Goal: Transaction & Acquisition: Download file/media

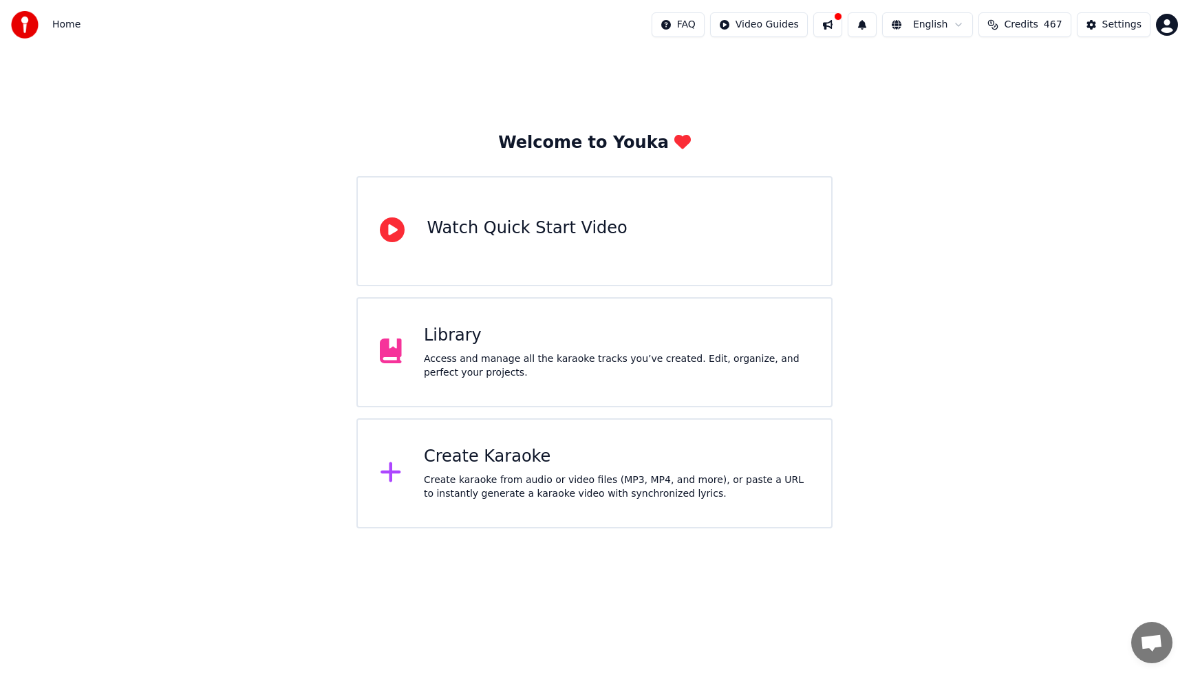
click at [518, 350] on div "Library Access and manage all the karaoke tracks you’ve created. Edit, organize…" at bounding box center [616, 352] width 385 height 55
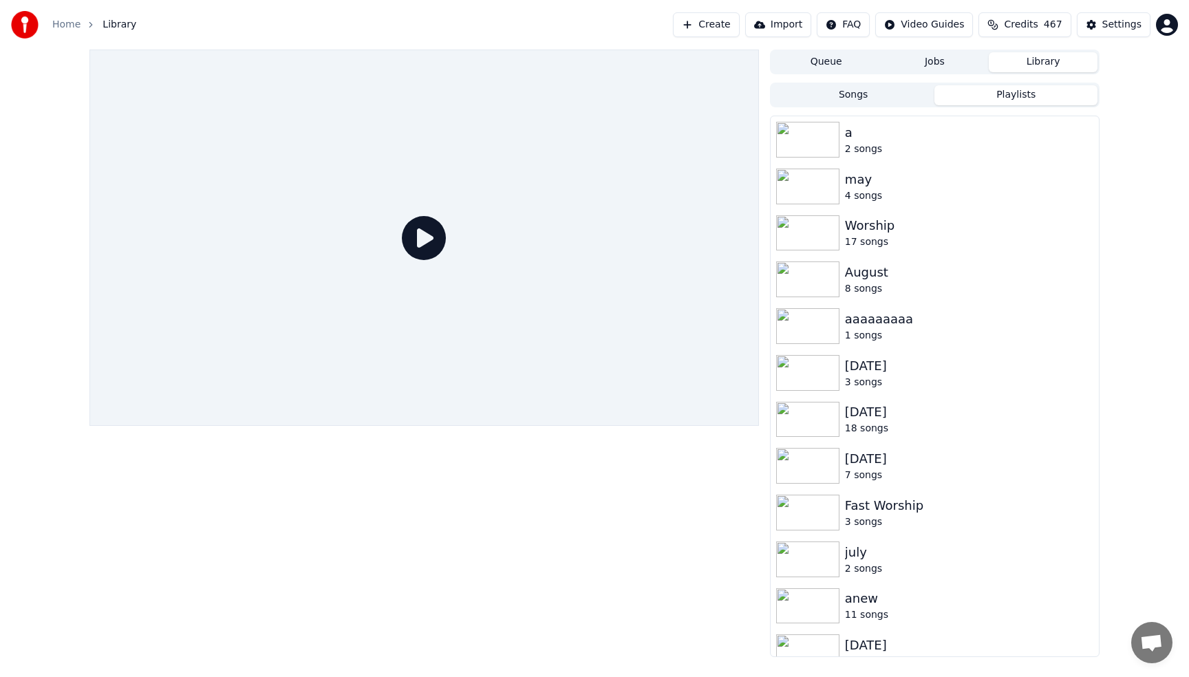
click at [1020, 96] on button "Playlists" at bounding box center [1016, 95] width 163 height 20
click at [858, 98] on button "Songs" at bounding box center [853, 95] width 163 height 20
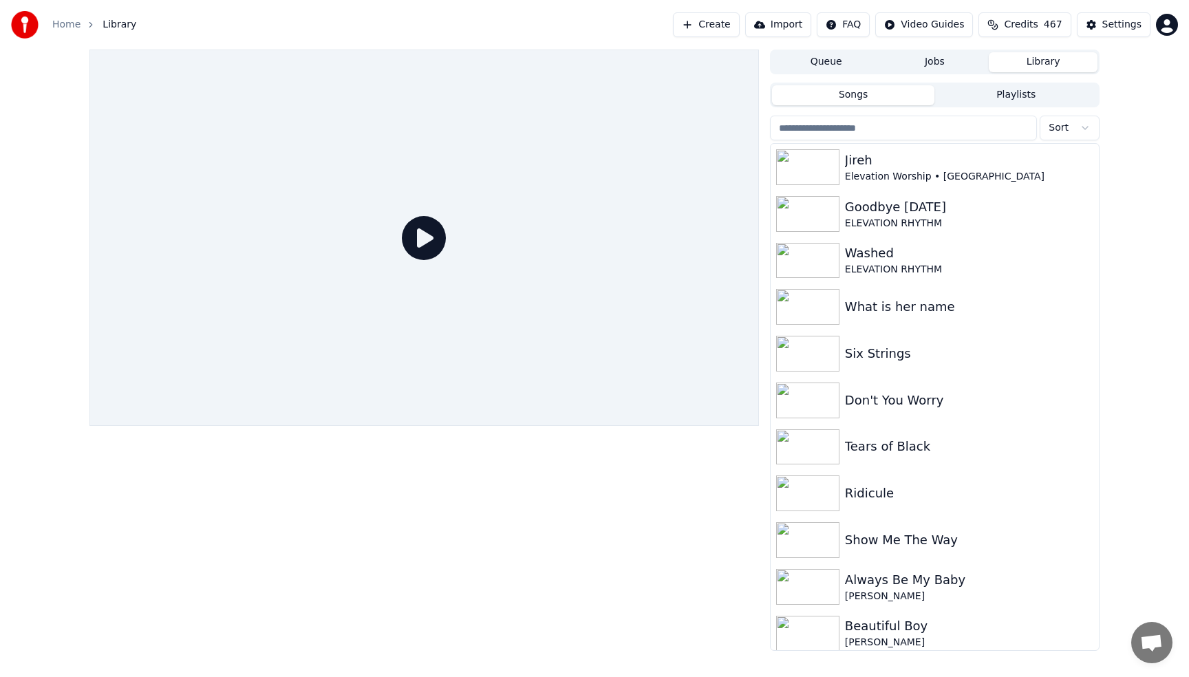
click at [879, 128] on input "search" at bounding box center [903, 128] width 267 height 25
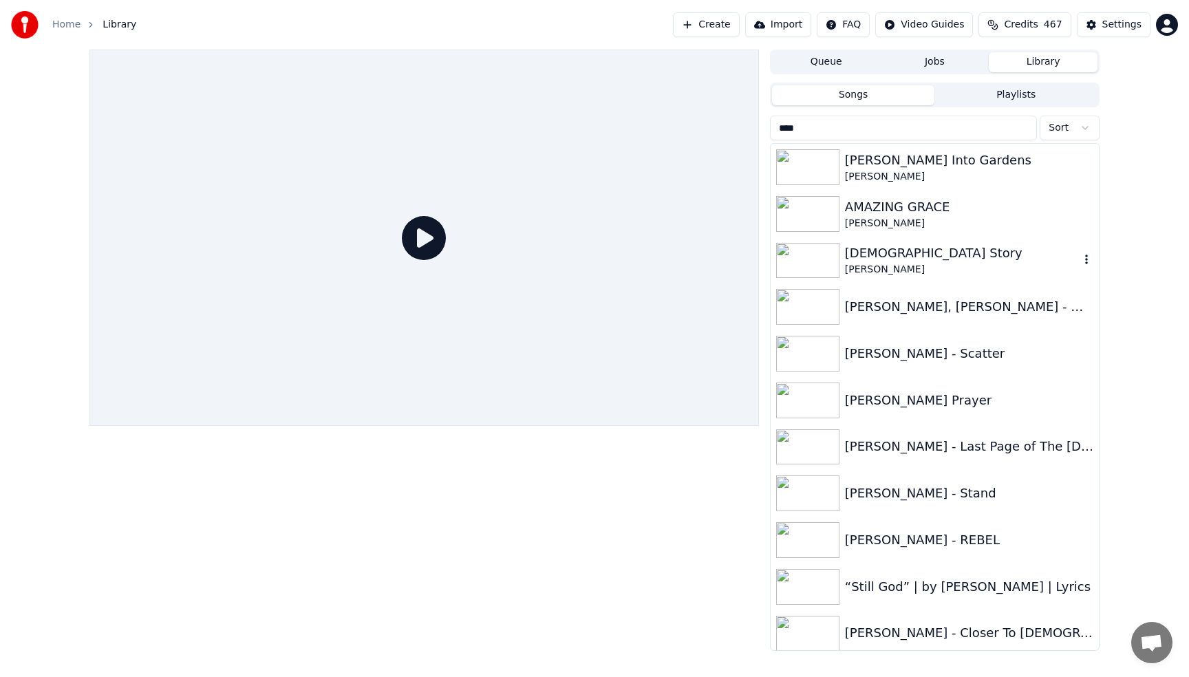
type input "****"
click at [891, 270] on div "[PERSON_NAME]" at bounding box center [962, 270] width 235 height 14
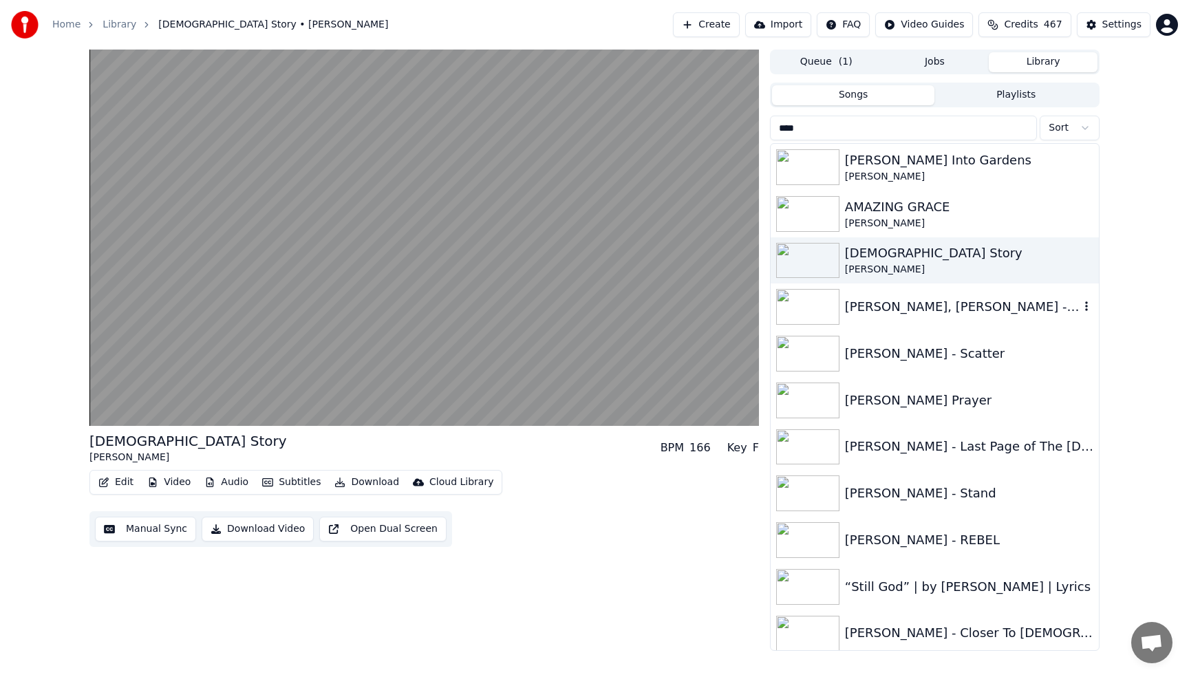
click at [920, 299] on div "[PERSON_NAME], [PERSON_NAME] - Me on Your Mind ft. [PERSON_NAME]" at bounding box center [962, 306] width 235 height 19
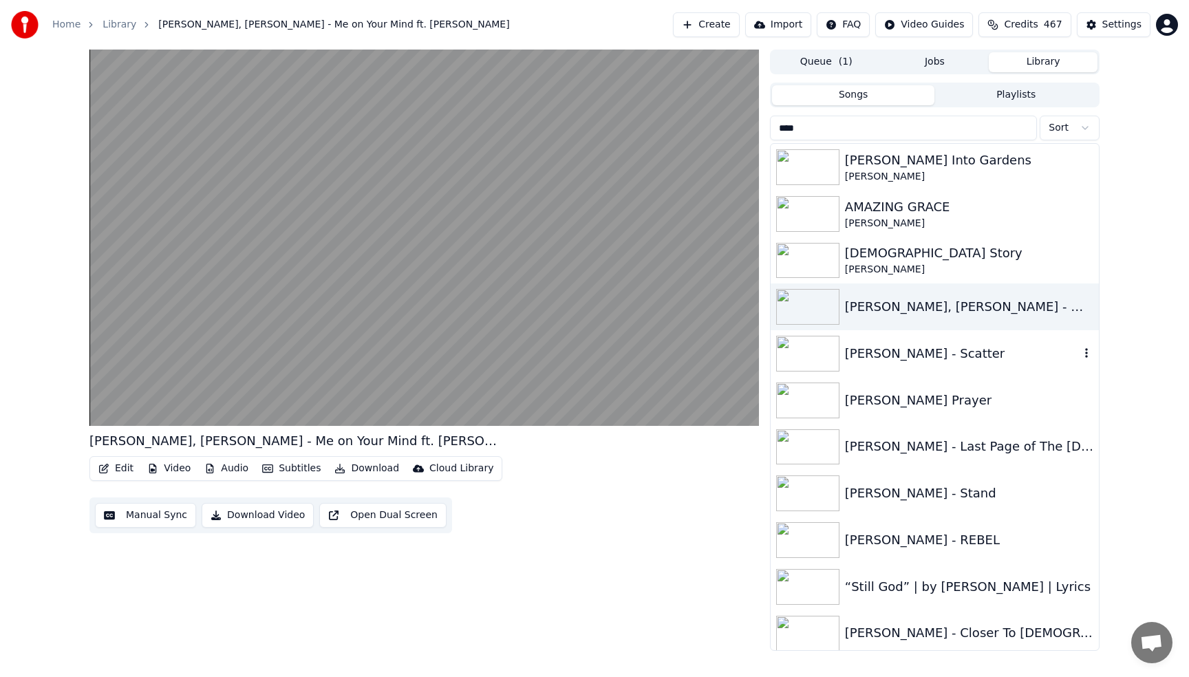
click at [957, 357] on div "[PERSON_NAME] - Scatter" at bounding box center [962, 353] width 235 height 19
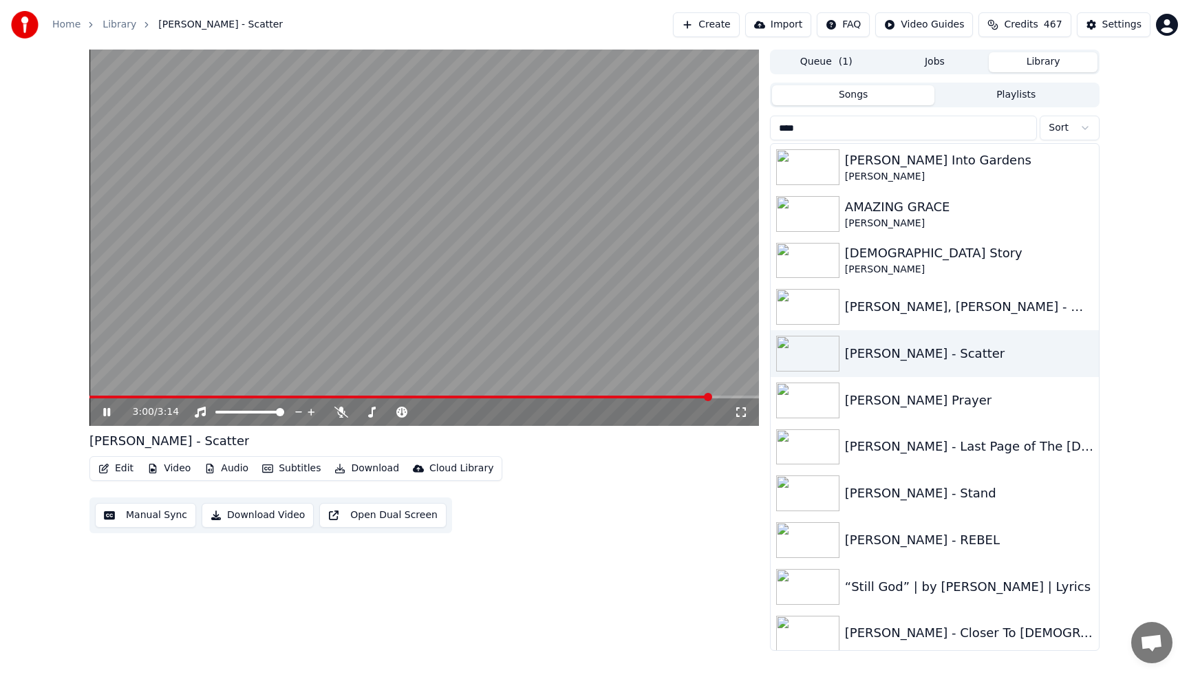
click at [537, 180] on video at bounding box center [424, 238] width 670 height 376
click at [1089, 305] on icon "button" at bounding box center [1087, 306] width 14 height 11
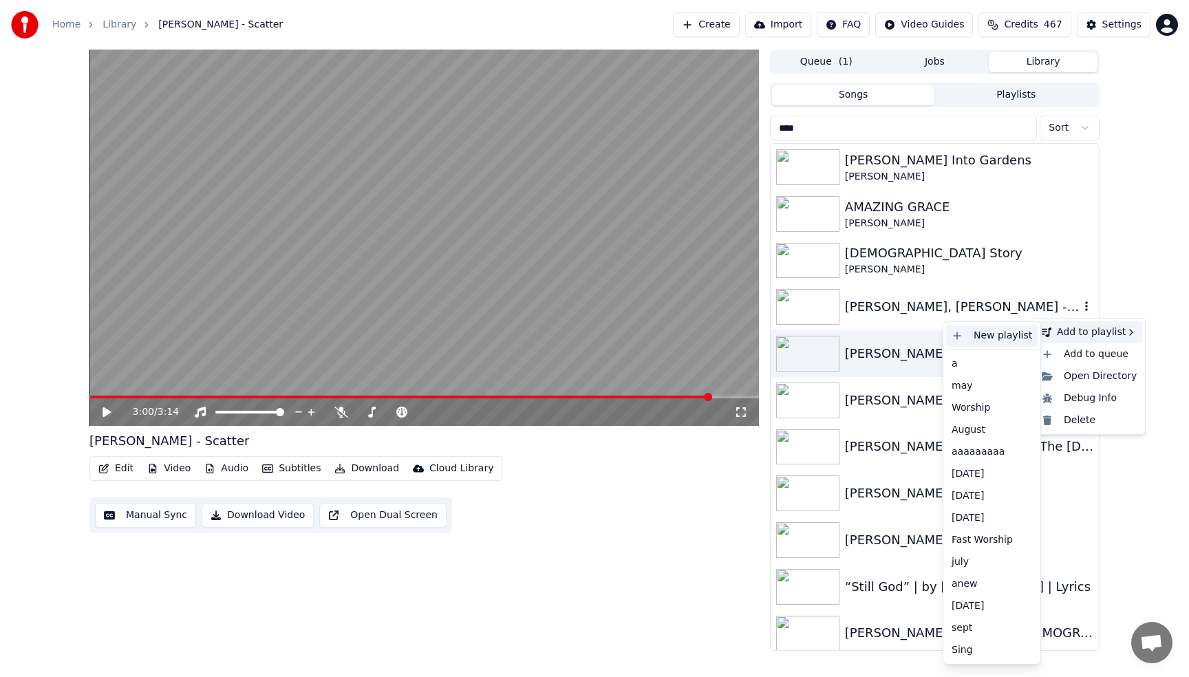
click at [1010, 339] on div "New playlist" at bounding box center [992, 336] width 92 height 22
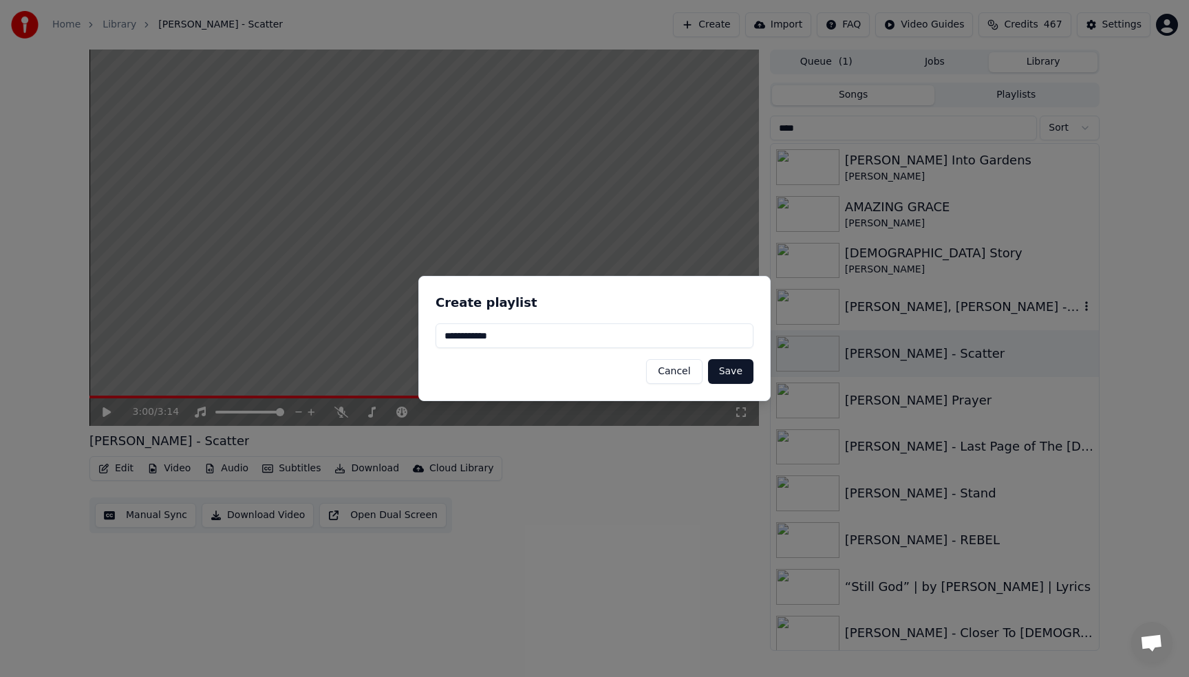
type input "**********"
click at [727, 372] on button "Save" at bounding box center [730, 371] width 45 height 25
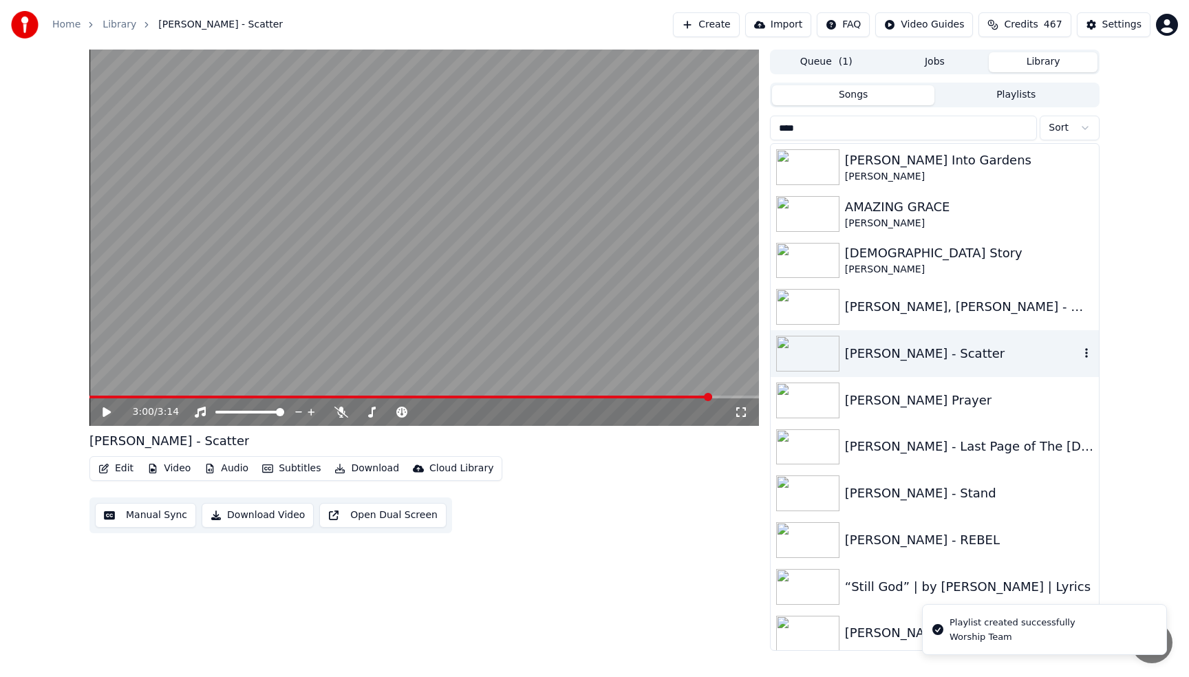
click at [1087, 352] on icon "button" at bounding box center [1087, 353] width 14 height 11
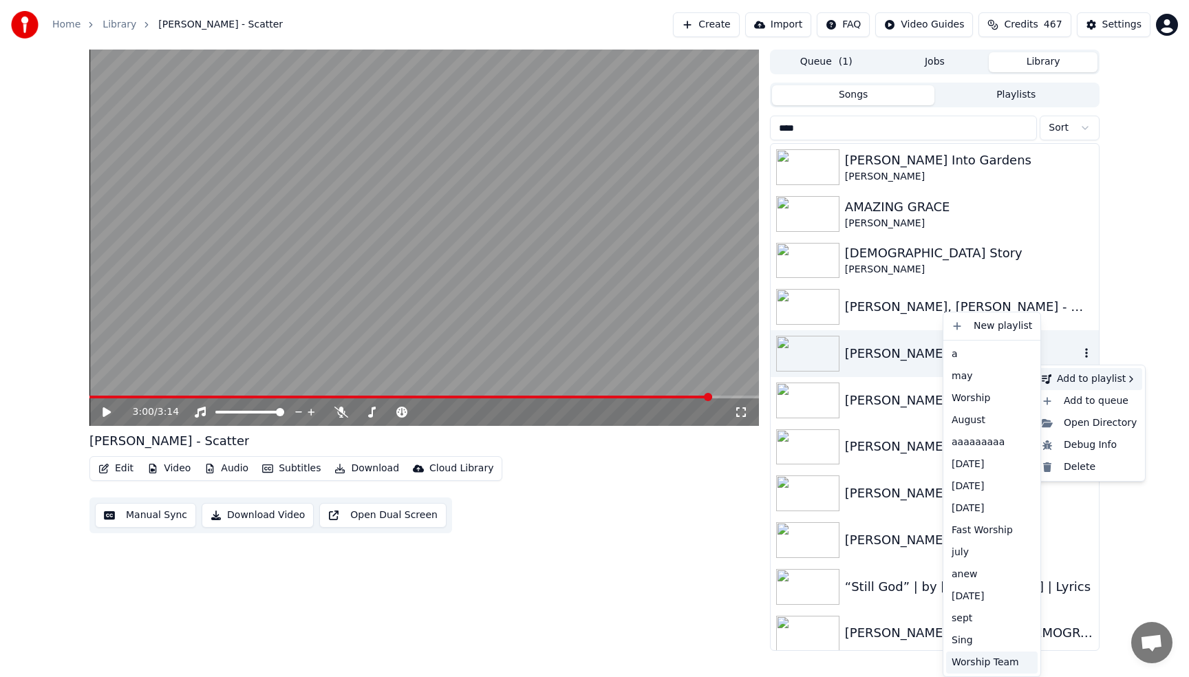
click at [976, 663] on div "Worship Team" at bounding box center [992, 663] width 92 height 22
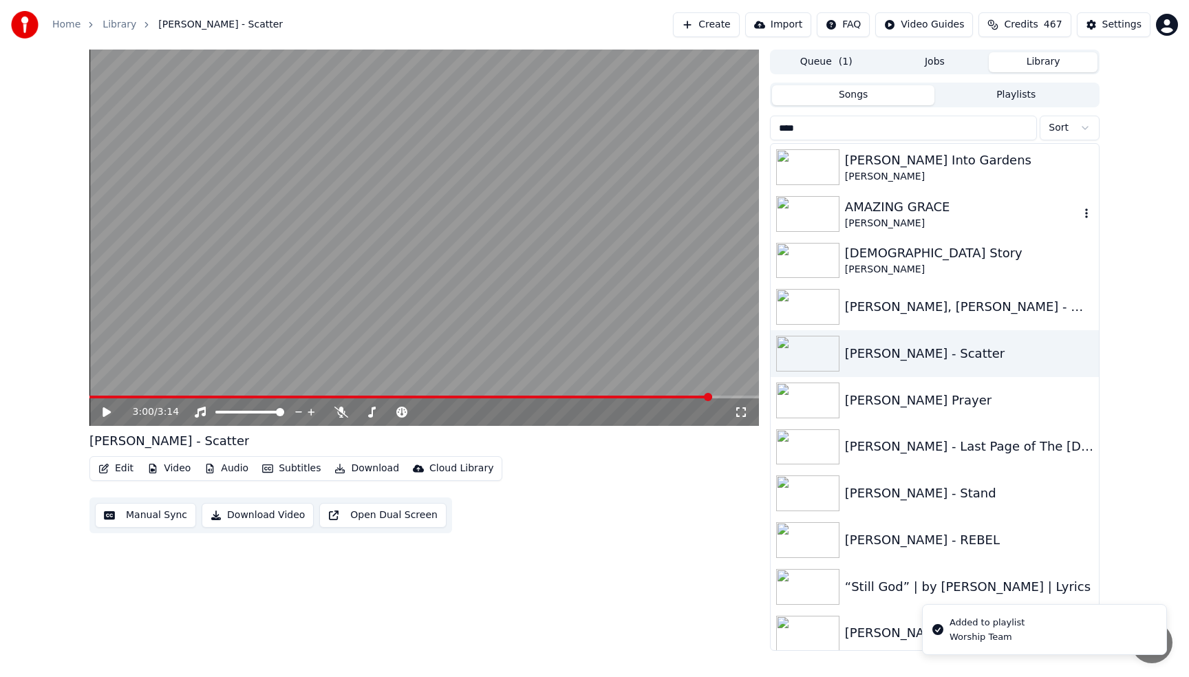
click at [1090, 215] on icon "button" at bounding box center [1087, 213] width 14 height 11
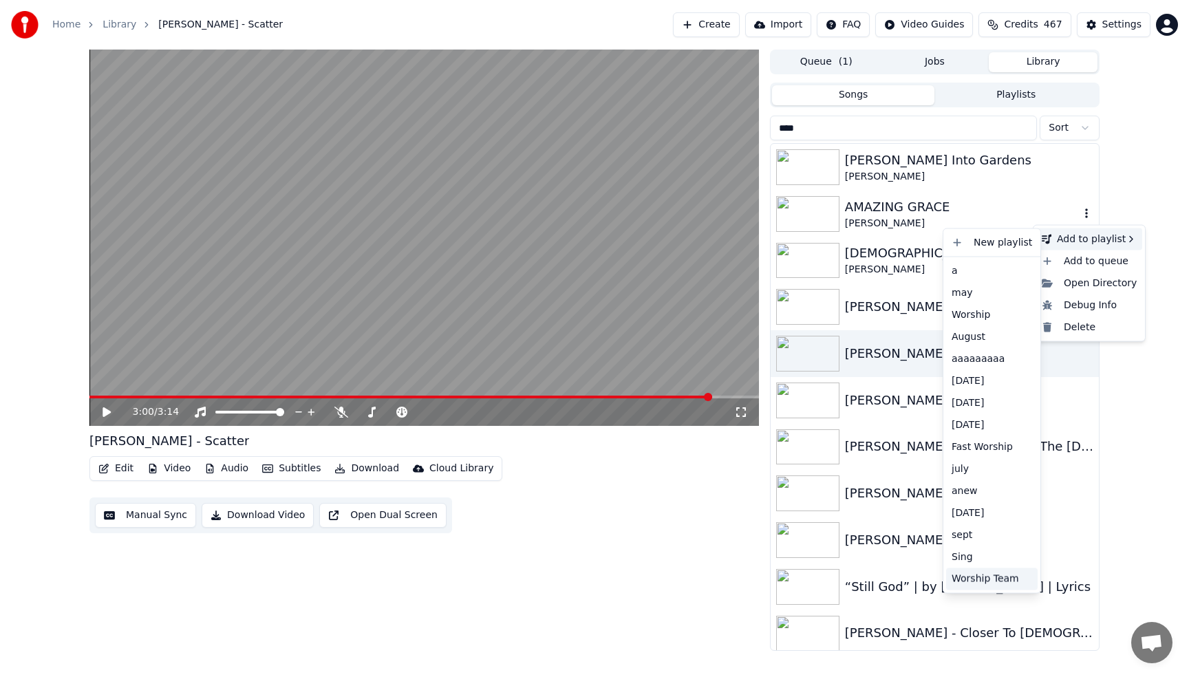
click at [971, 580] on div "Worship Team" at bounding box center [992, 579] width 92 height 22
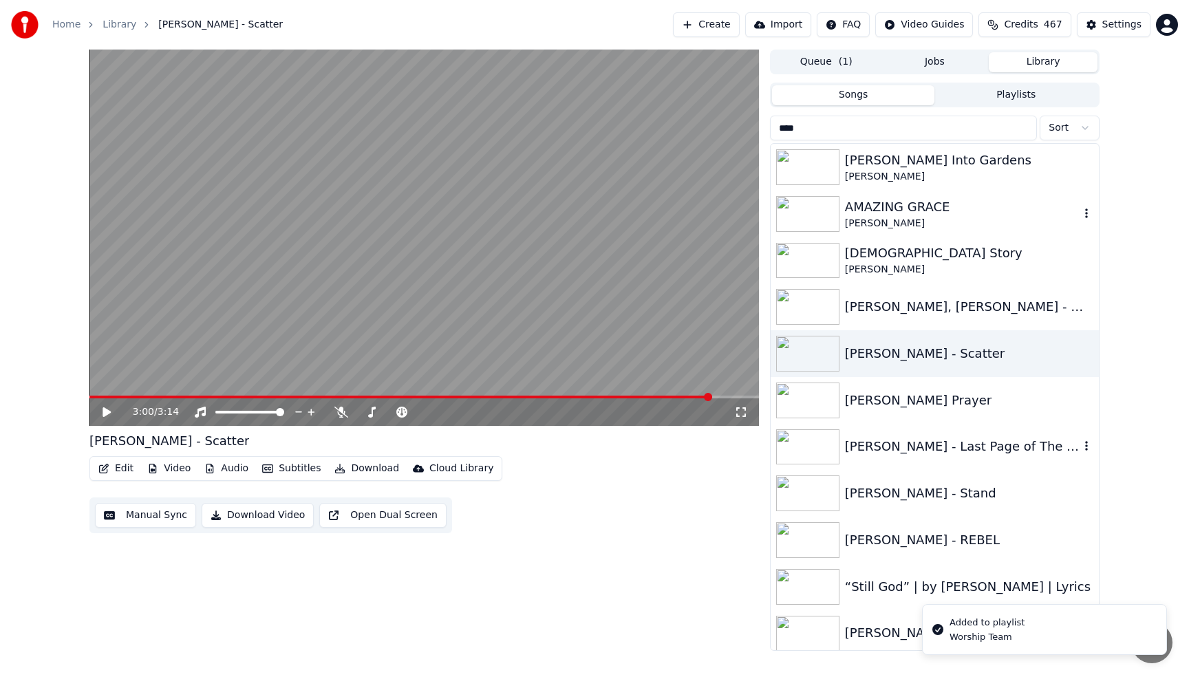
click at [1087, 444] on icon "button" at bounding box center [1086, 447] width 3 height 10
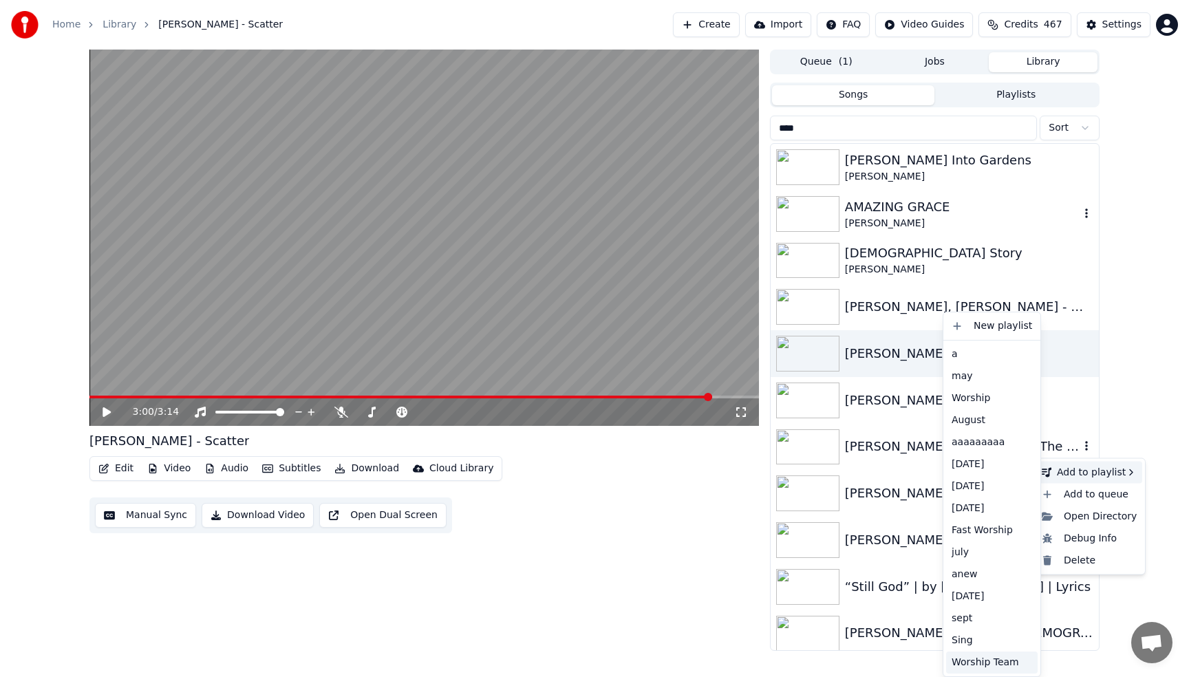
click at [971, 668] on div "Worship Team" at bounding box center [992, 663] width 92 height 22
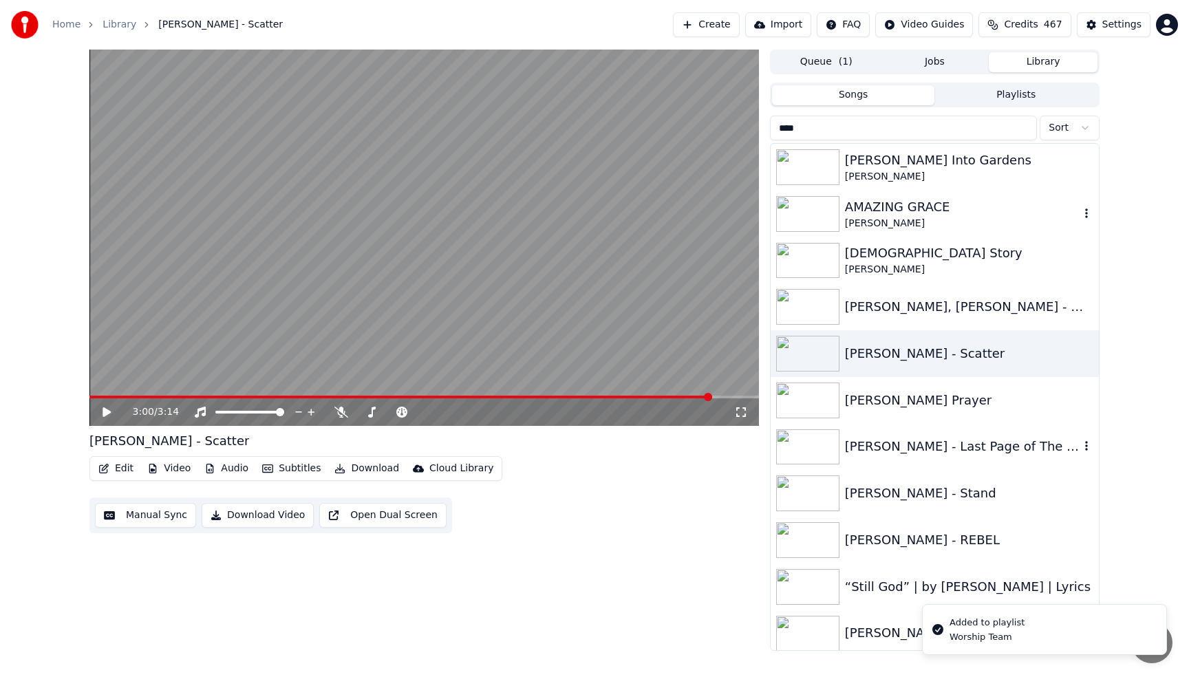
click at [1137, 515] on div "3:00 / 3:14 [PERSON_NAME] - Scatter Edit Video Audio Subtitles Download Cloud L…" at bounding box center [594, 351] width 1189 height 602
click at [922, 451] on div "[PERSON_NAME] - Last Page of The [DEMOGRAPHIC_DATA] ft. [PERSON_NAME]" at bounding box center [962, 446] width 235 height 19
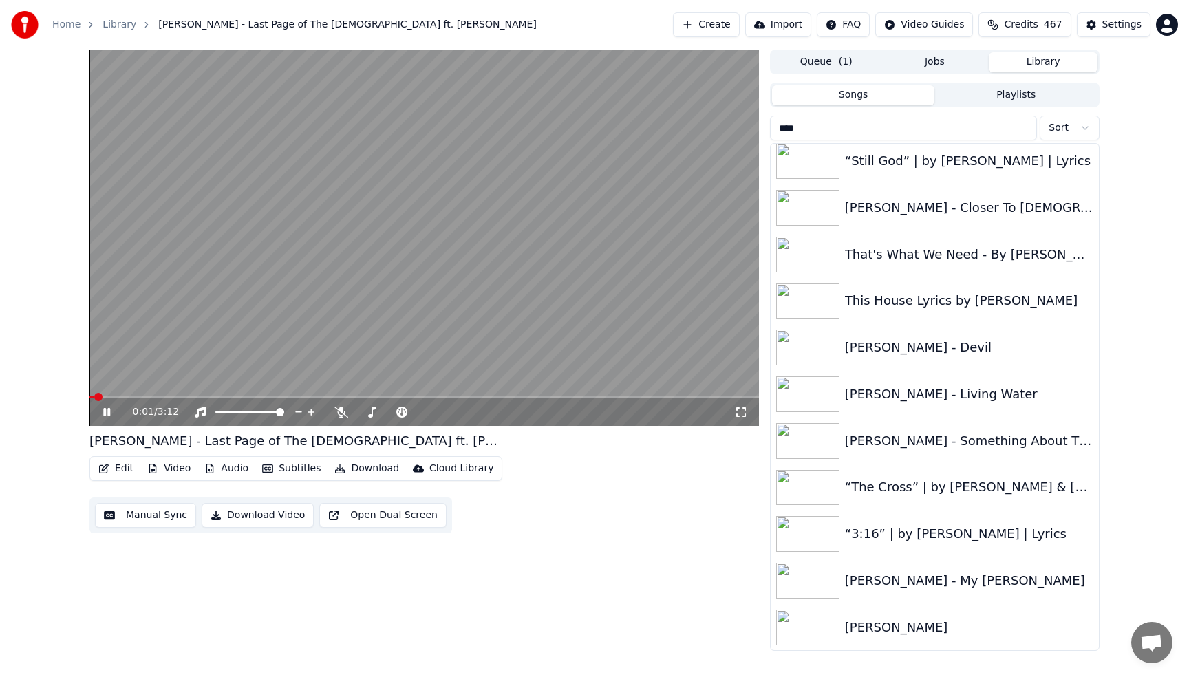
scroll to position [427, 0]
click at [563, 213] on video at bounding box center [424, 238] width 670 height 376
click at [1086, 485] on icon "button" at bounding box center [1087, 486] width 14 height 11
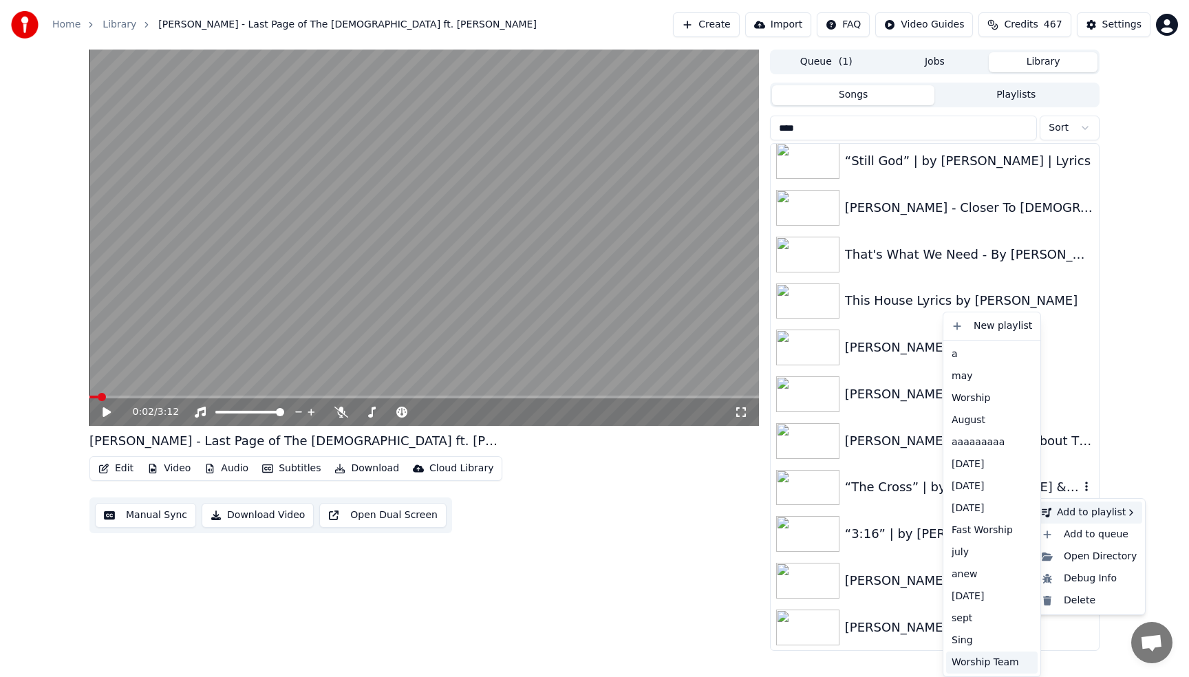
click at [984, 661] on div "Worship Team" at bounding box center [992, 663] width 92 height 22
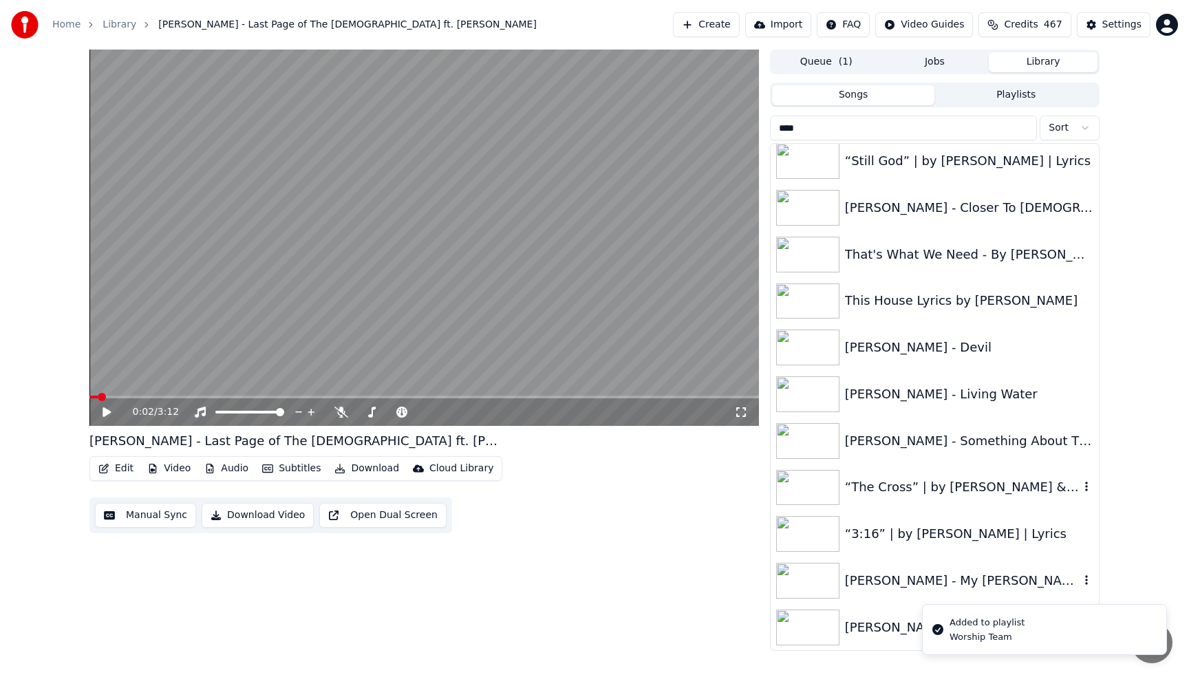
click at [1086, 581] on icon "button" at bounding box center [1086, 580] width 3 height 10
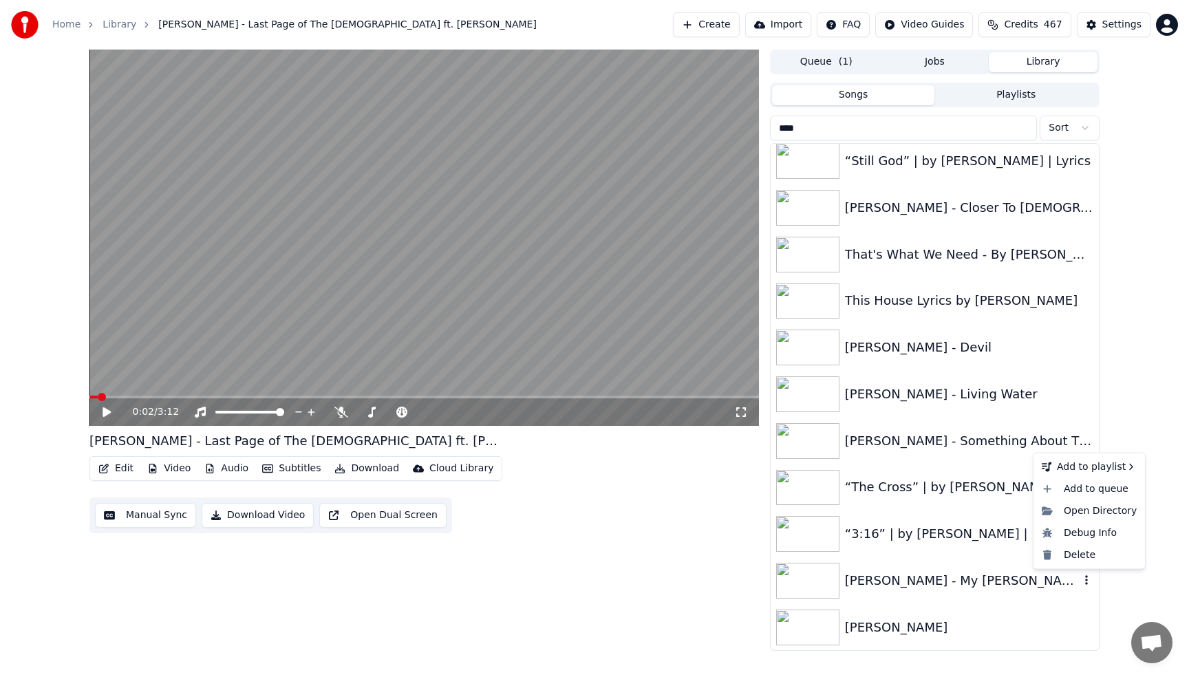
click at [1088, 580] on icon "button" at bounding box center [1087, 580] width 14 height 11
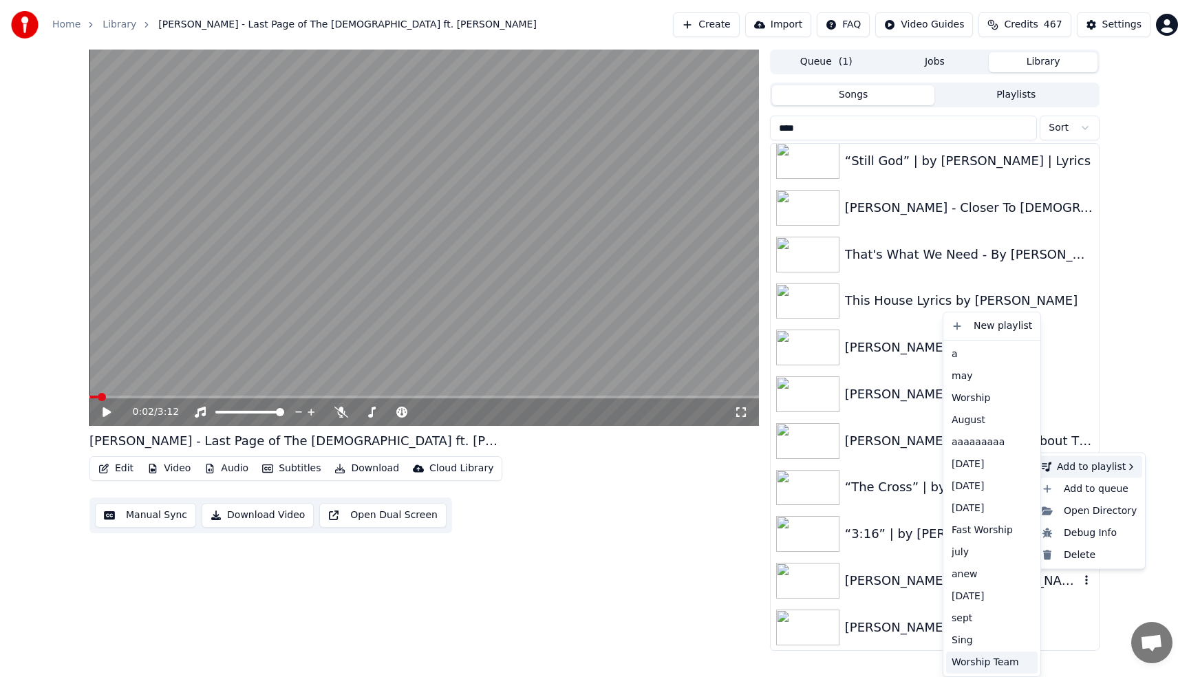
click at [977, 663] on div "Worship Team" at bounding box center [992, 663] width 92 height 22
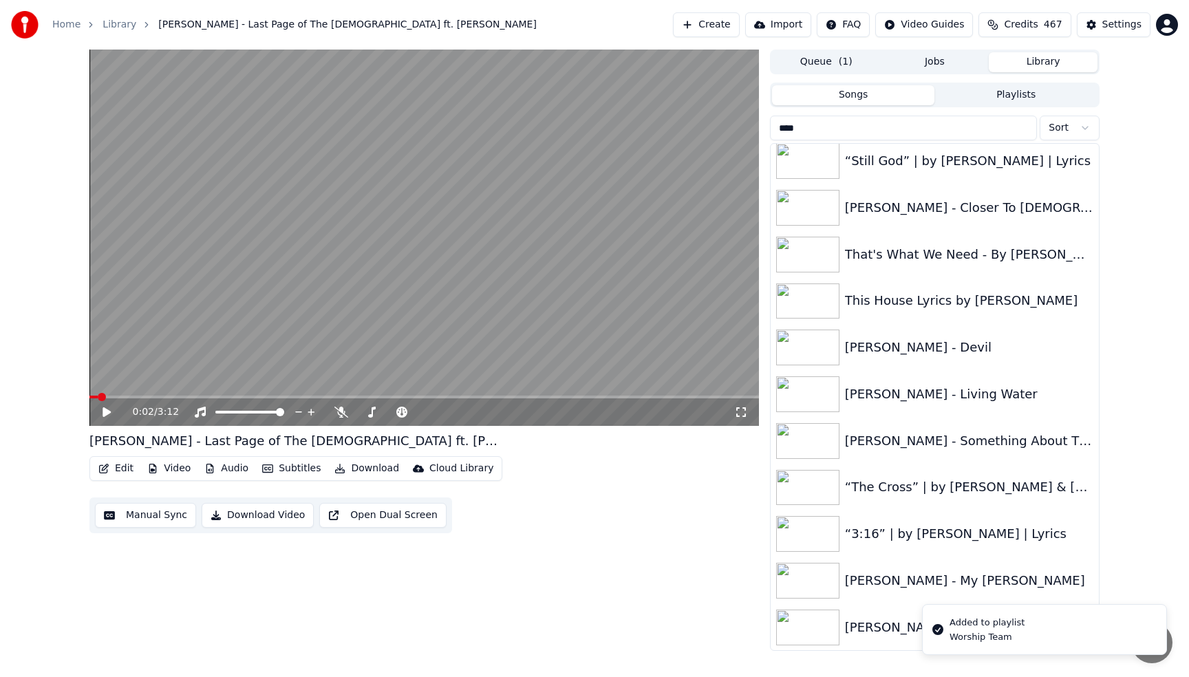
click at [1155, 468] on div "0:02 / 3:12 [PERSON_NAME] - Last Page of The [DEMOGRAPHIC_DATA] ft. [PERSON_NAM…" at bounding box center [594, 351] width 1189 height 602
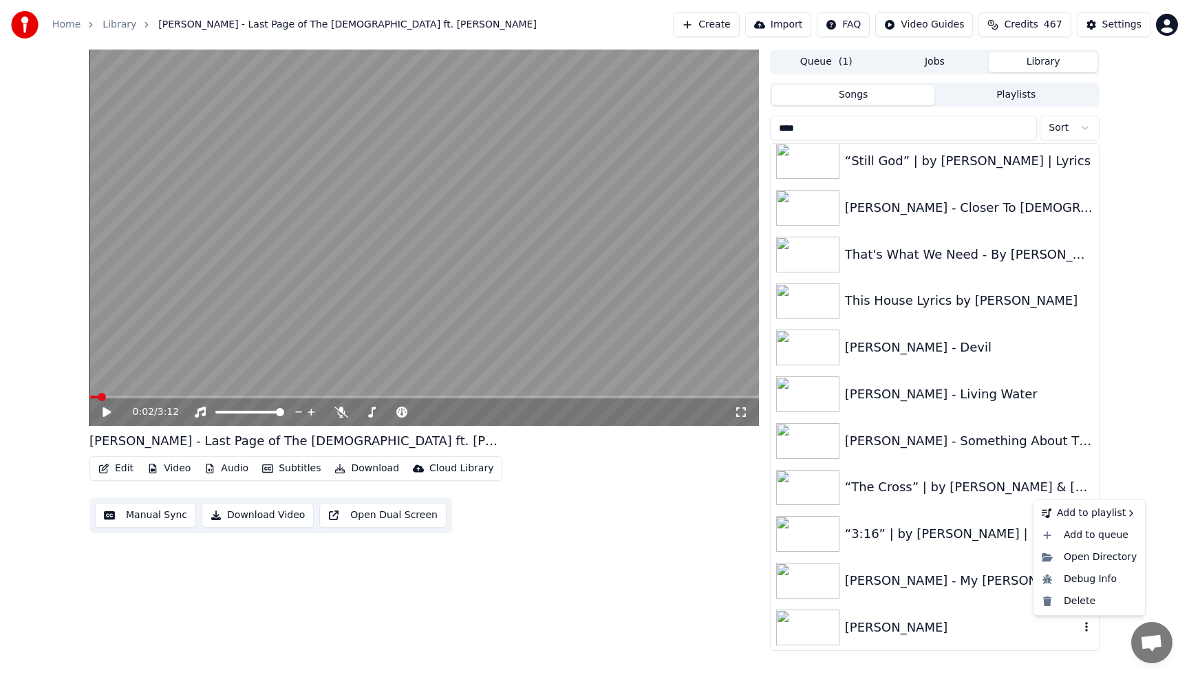
click at [1088, 627] on icon "button" at bounding box center [1087, 626] width 14 height 11
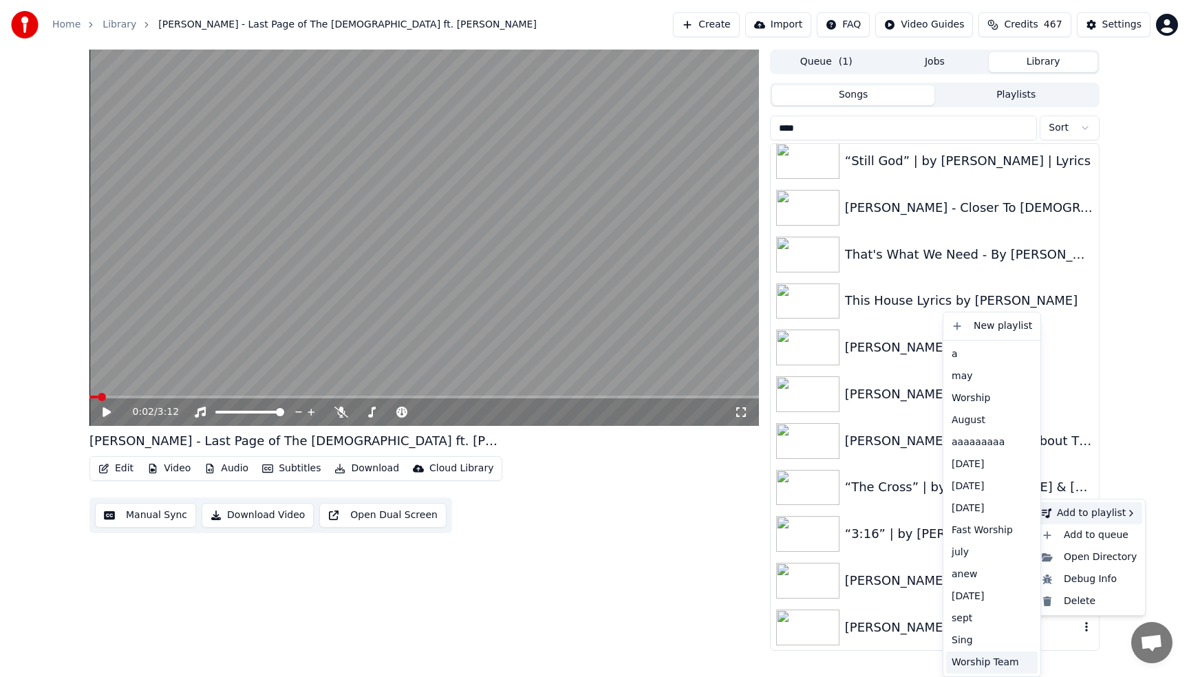
click at [984, 661] on div "Worship Team" at bounding box center [992, 663] width 92 height 22
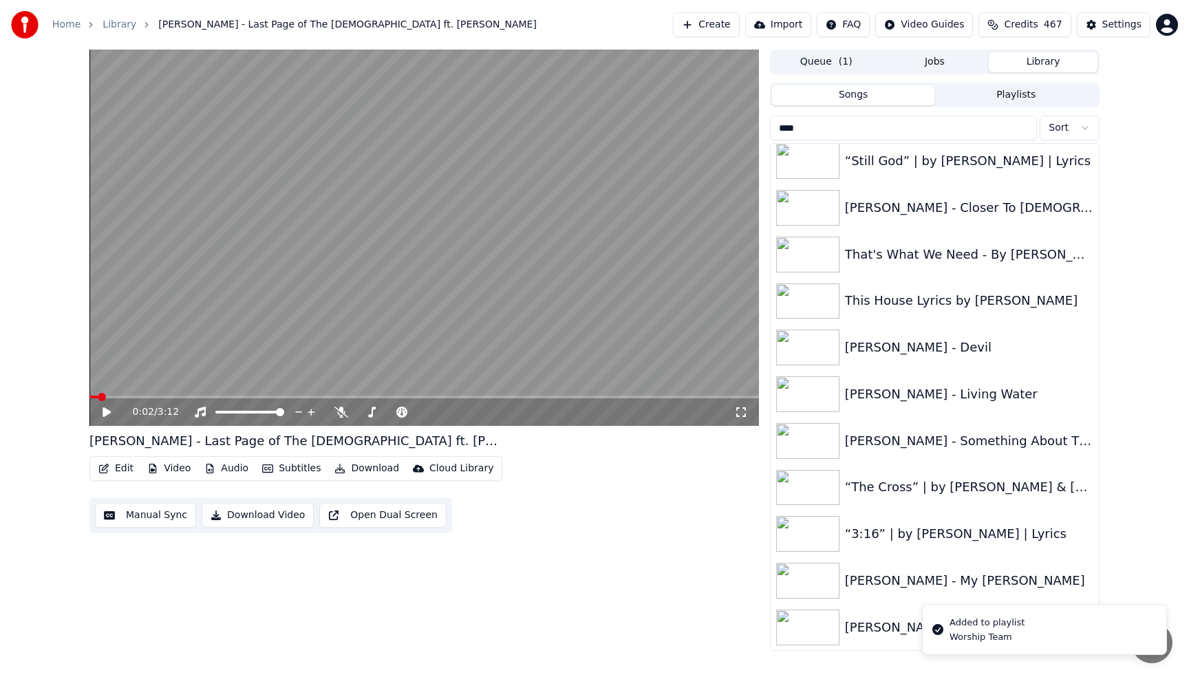
click at [1145, 518] on div "0:02 / 3:12 [PERSON_NAME] - Last Page of The [DEMOGRAPHIC_DATA] ft. [PERSON_NAM…" at bounding box center [594, 351] width 1189 height 602
click at [1014, 94] on button "Playlists" at bounding box center [1016, 95] width 163 height 20
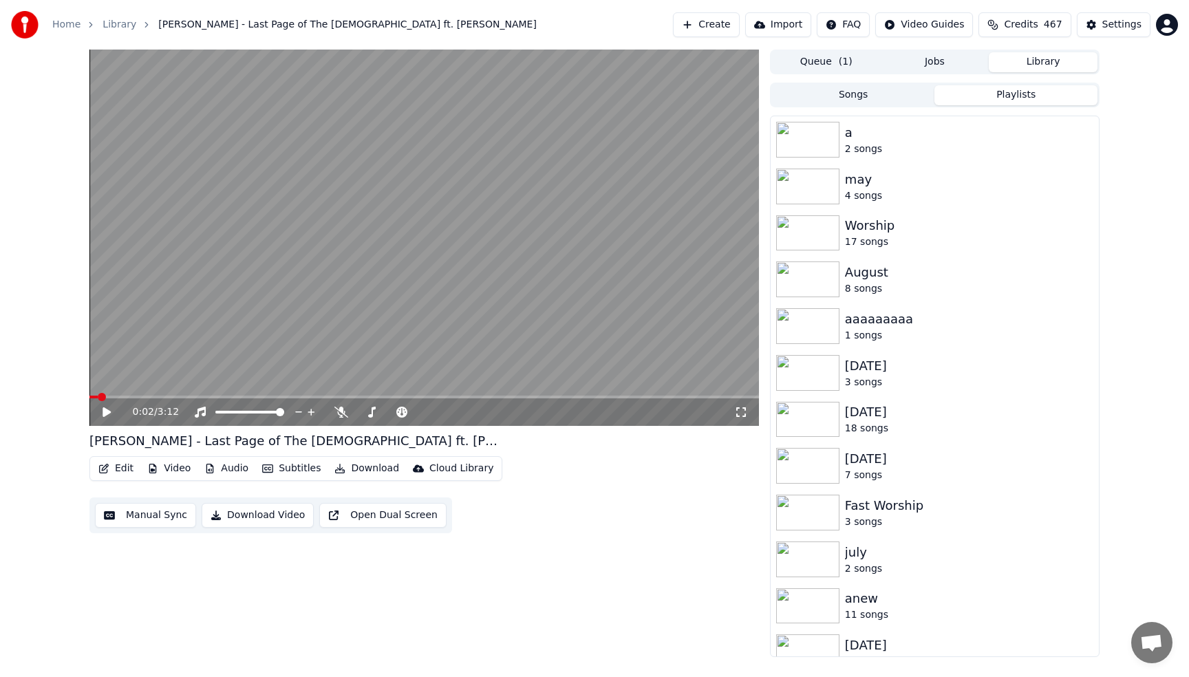
click at [877, 96] on button "Songs" at bounding box center [853, 95] width 163 height 20
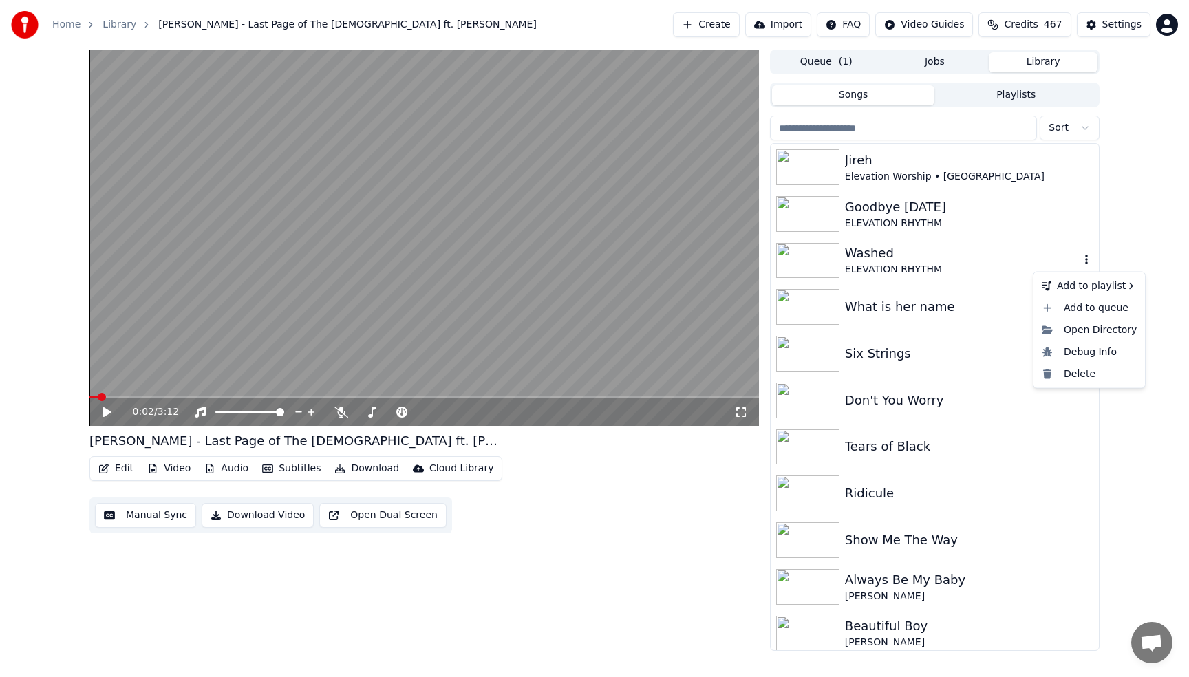
click at [1086, 259] on icon "button" at bounding box center [1086, 260] width 3 height 10
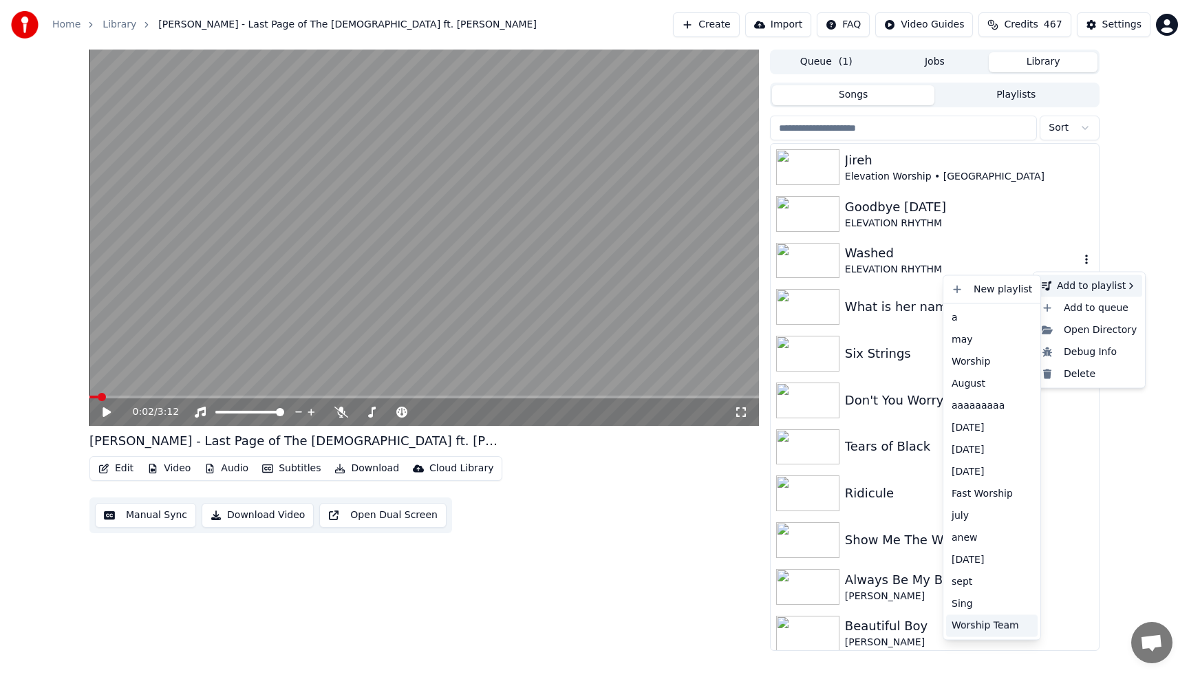
click at [984, 630] on div "Worship Team" at bounding box center [992, 626] width 92 height 22
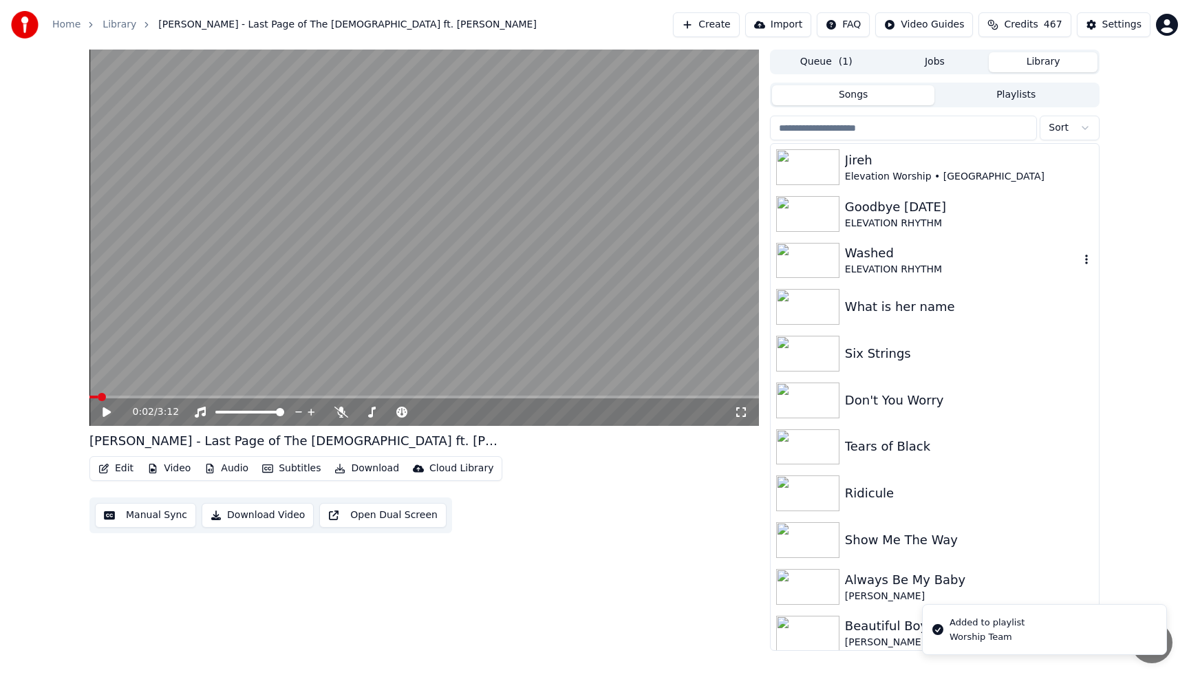
click at [1153, 520] on div "0:02 / 3:12 [PERSON_NAME] - Last Page of The [DEMOGRAPHIC_DATA] ft. [PERSON_NAM…" at bounding box center [594, 351] width 1189 height 602
click at [1141, 489] on div "0:02 / 3:12 [PERSON_NAME] - Last Page of The [DEMOGRAPHIC_DATA] ft. [PERSON_NAM…" at bounding box center [594, 351] width 1189 height 602
click at [981, 627] on div "Beautiful Boy" at bounding box center [962, 626] width 235 height 19
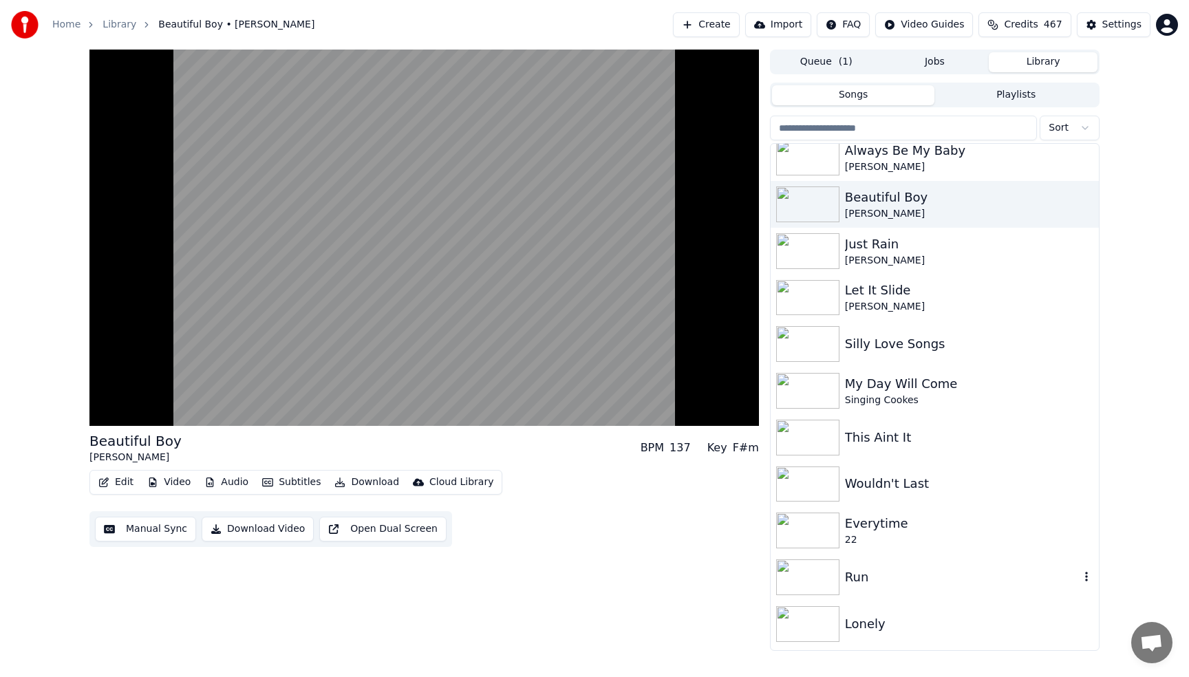
scroll to position [440, 0]
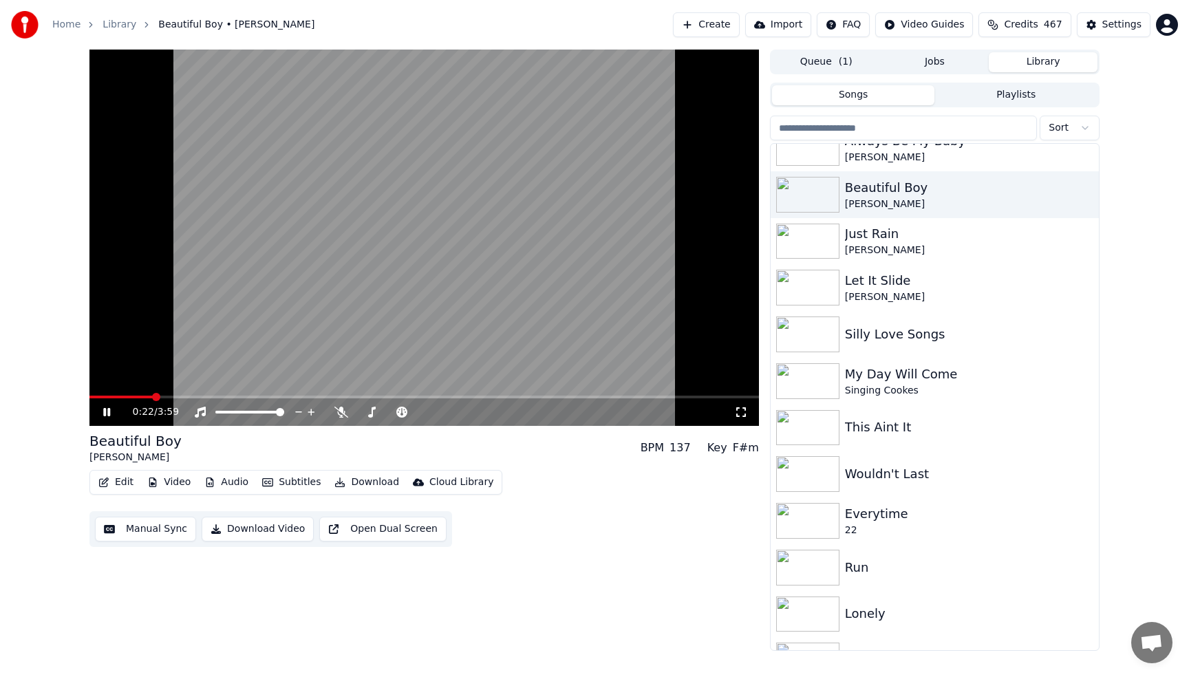
click at [411, 223] on video at bounding box center [424, 238] width 670 height 376
click at [884, 191] on div "Beautiful Boy" at bounding box center [962, 187] width 235 height 19
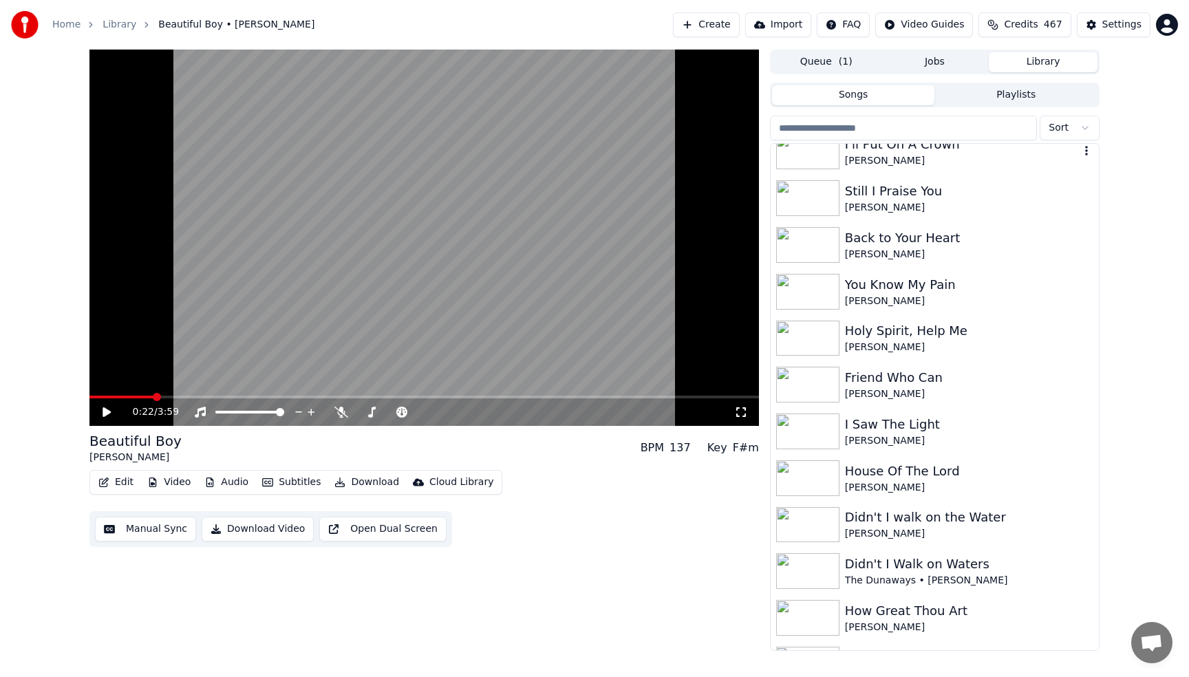
scroll to position [1101, 0]
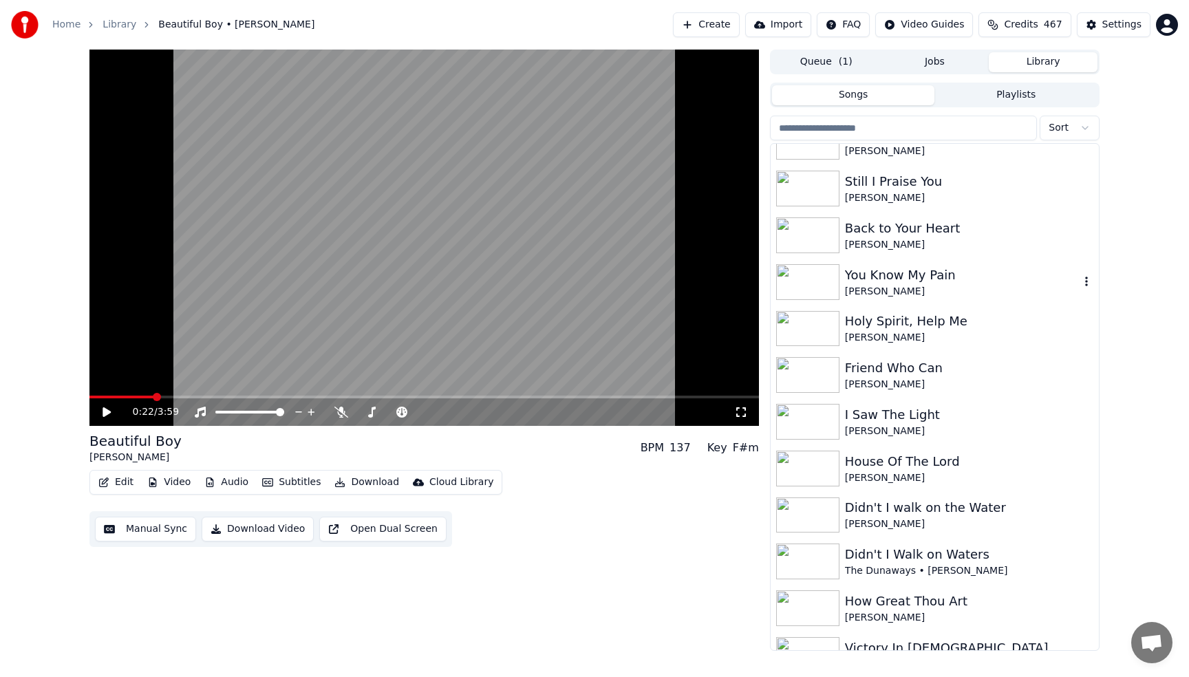
click at [887, 294] on div "[PERSON_NAME]" at bounding box center [962, 292] width 235 height 14
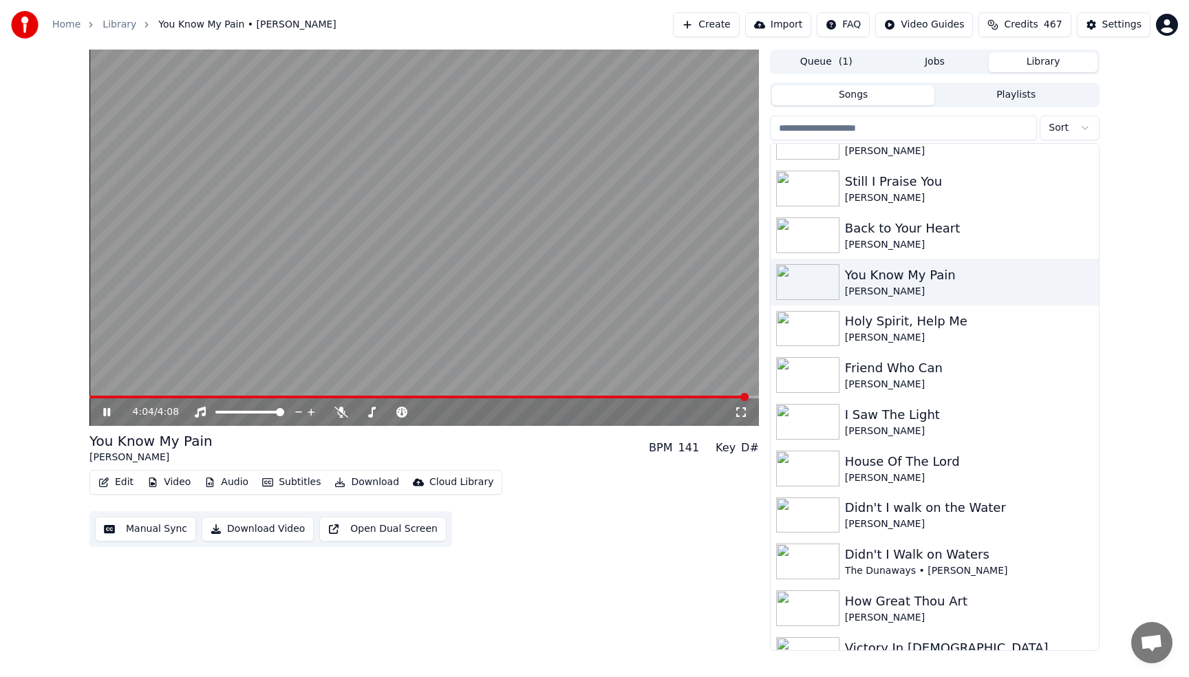
click at [367, 480] on button "Download" at bounding box center [367, 482] width 76 height 19
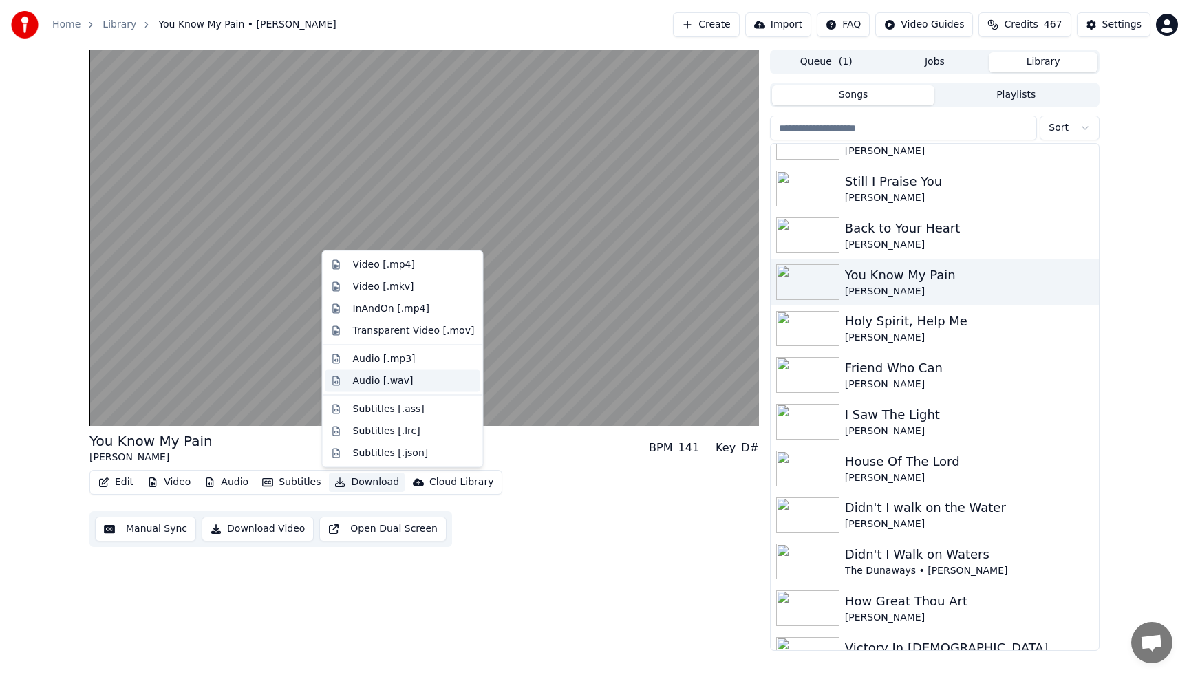
click at [382, 382] on div "Audio [.wav]" at bounding box center [383, 381] width 61 height 14
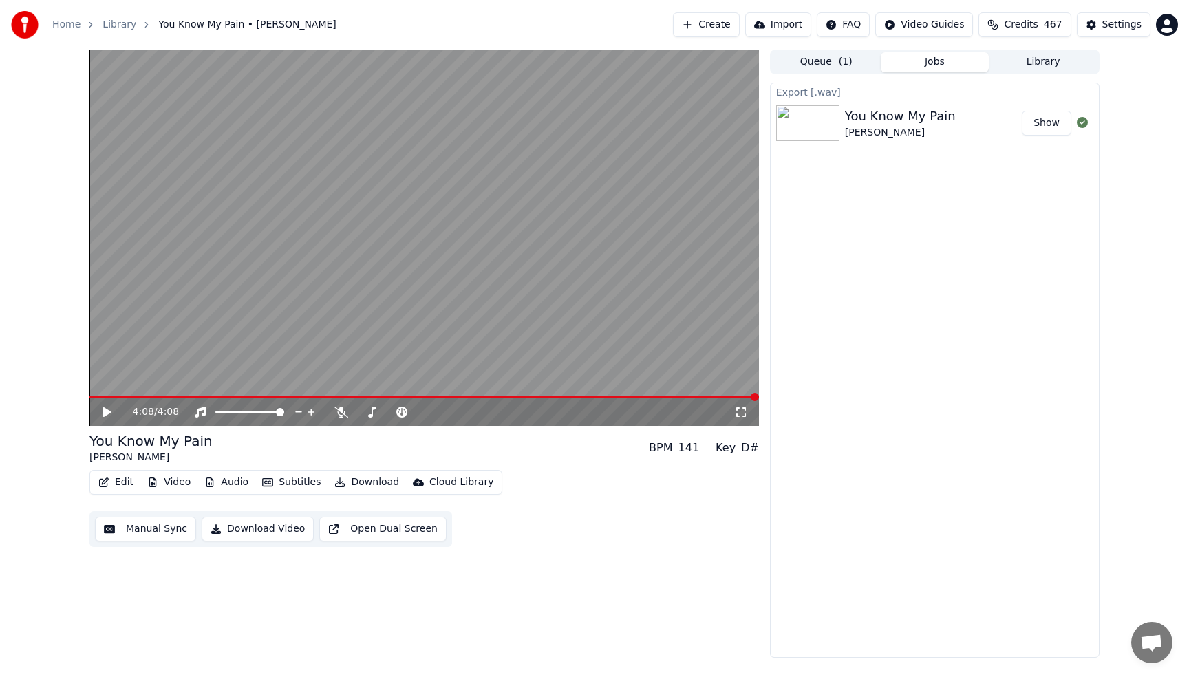
click at [1053, 125] on button "Show" at bounding box center [1047, 123] width 50 height 25
click at [1033, 67] on button "Library" at bounding box center [1043, 62] width 109 height 20
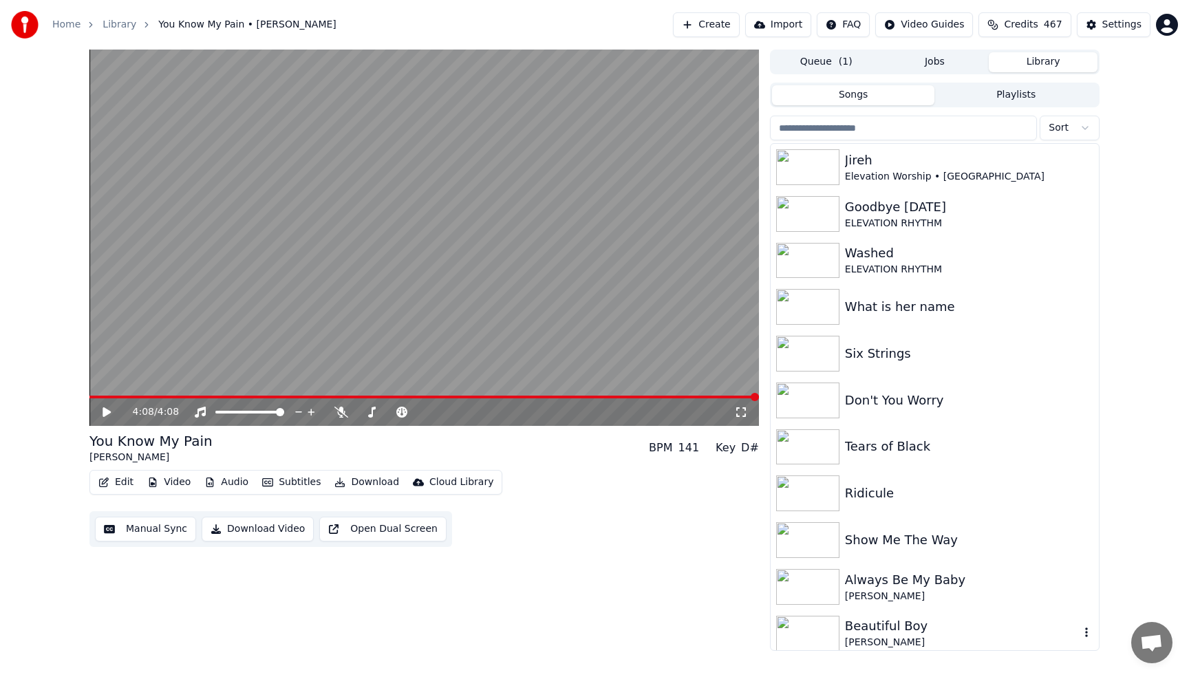
click at [865, 641] on div "[PERSON_NAME]" at bounding box center [962, 643] width 235 height 14
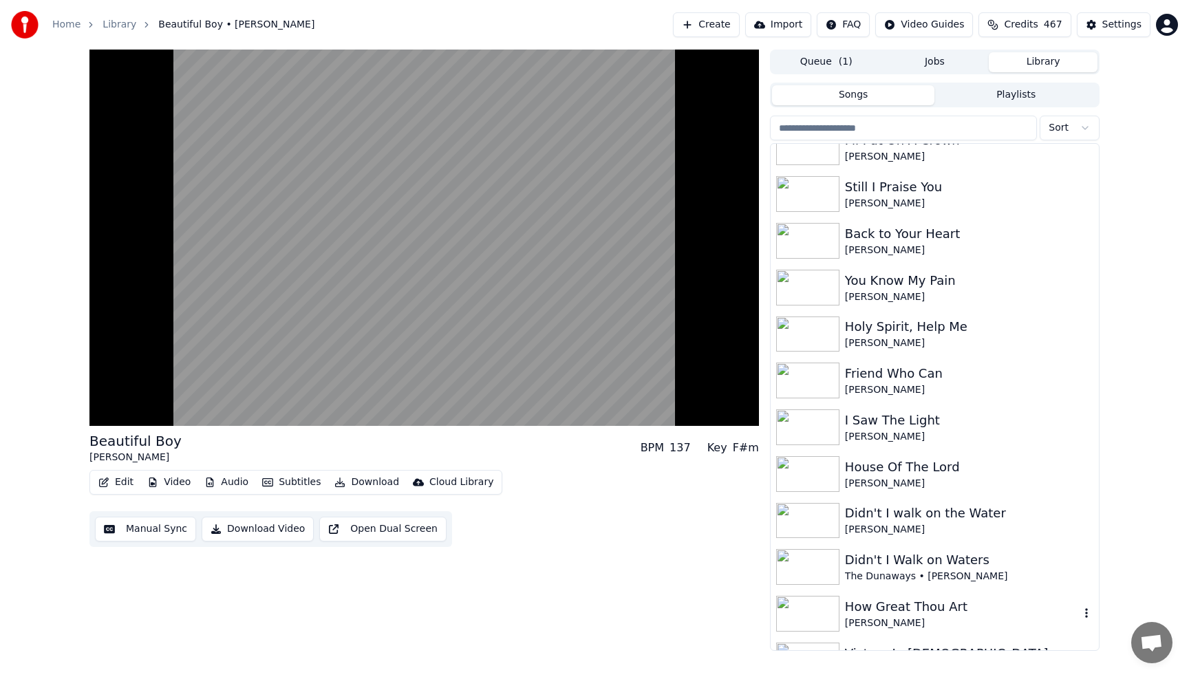
scroll to position [1101, 0]
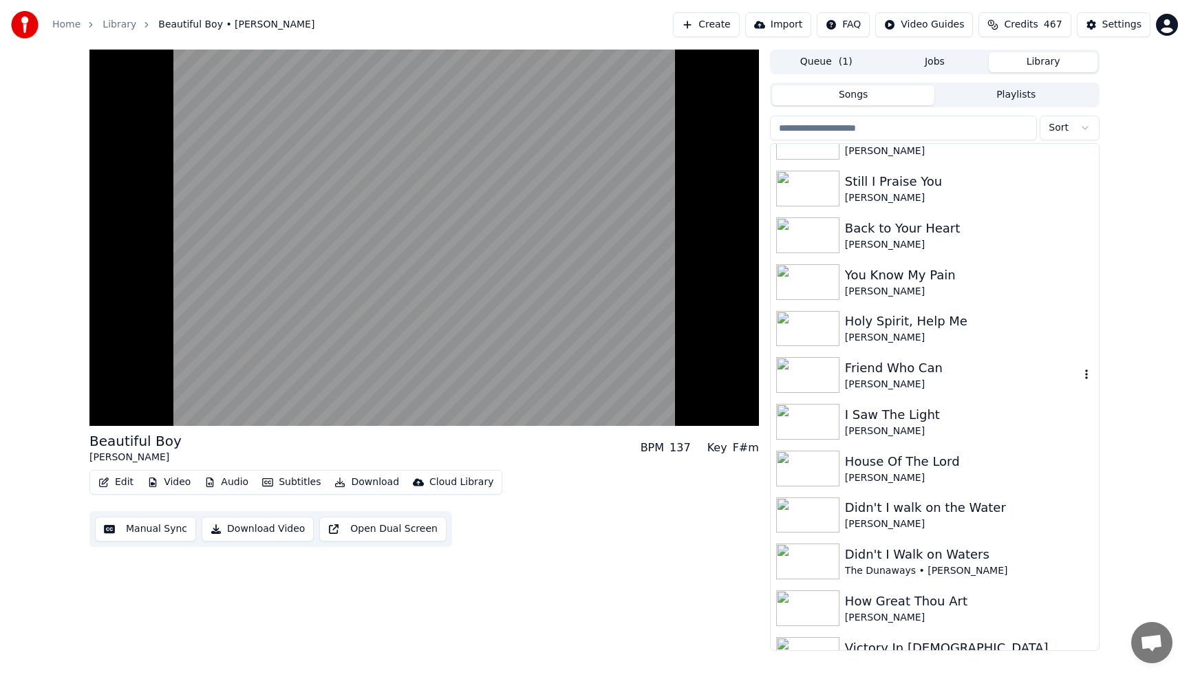
click at [864, 357] on div "Friend Who Can [PERSON_NAME]" at bounding box center [935, 375] width 328 height 47
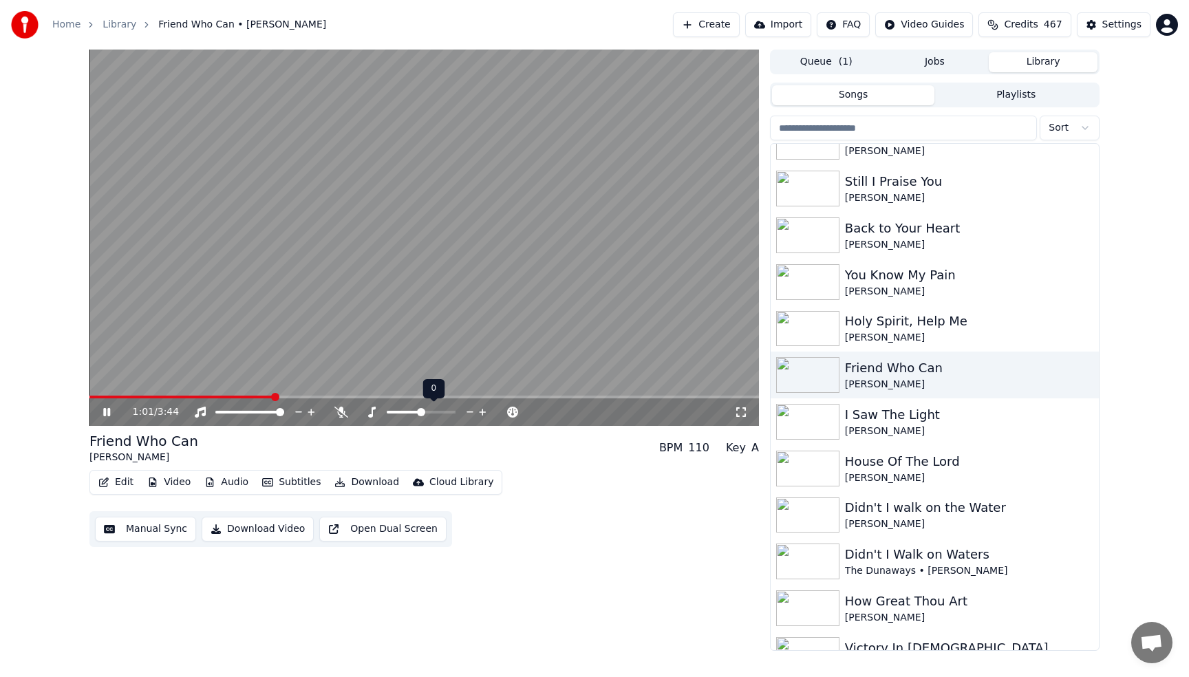
click at [486, 409] on icon at bounding box center [482, 412] width 13 height 14
click at [93, 394] on video at bounding box center [424, 238] width 670 height 376
click at [92, 396] on span at bounding box center [90, 397] width 3 height 3
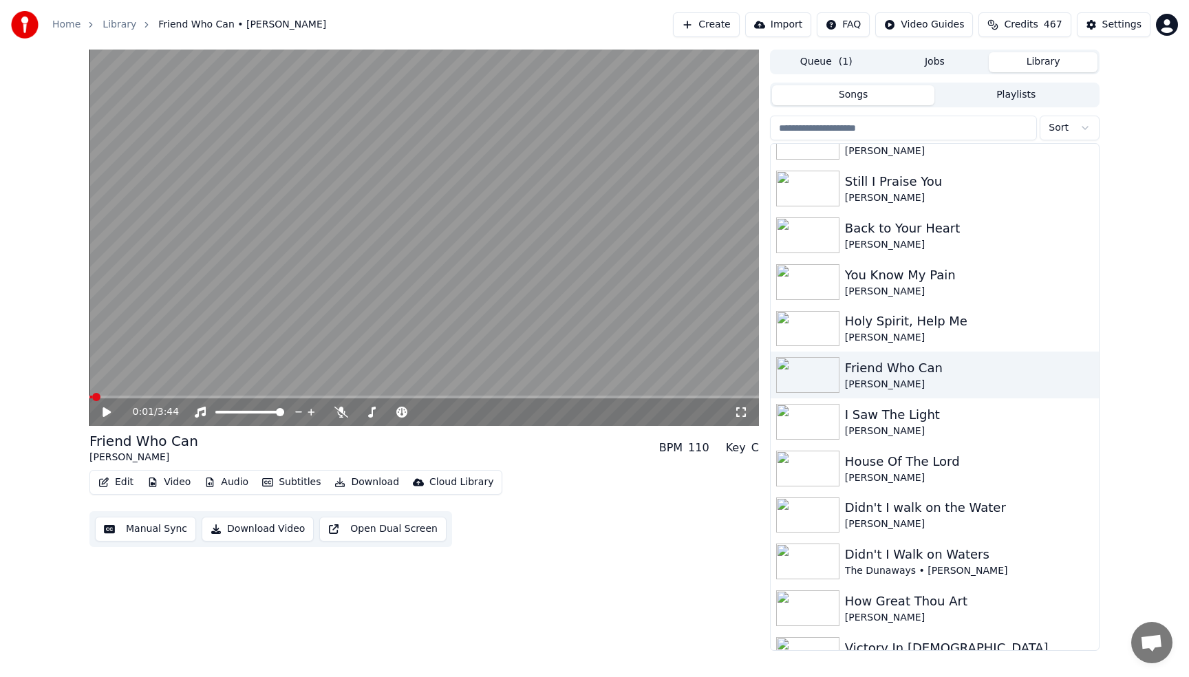
click at [100, 414] on icon at bounding box center [116, 412] width 32 height 11
click at [380, 485] on button "Download" at bounding box center [367, 482] width 76 height 19
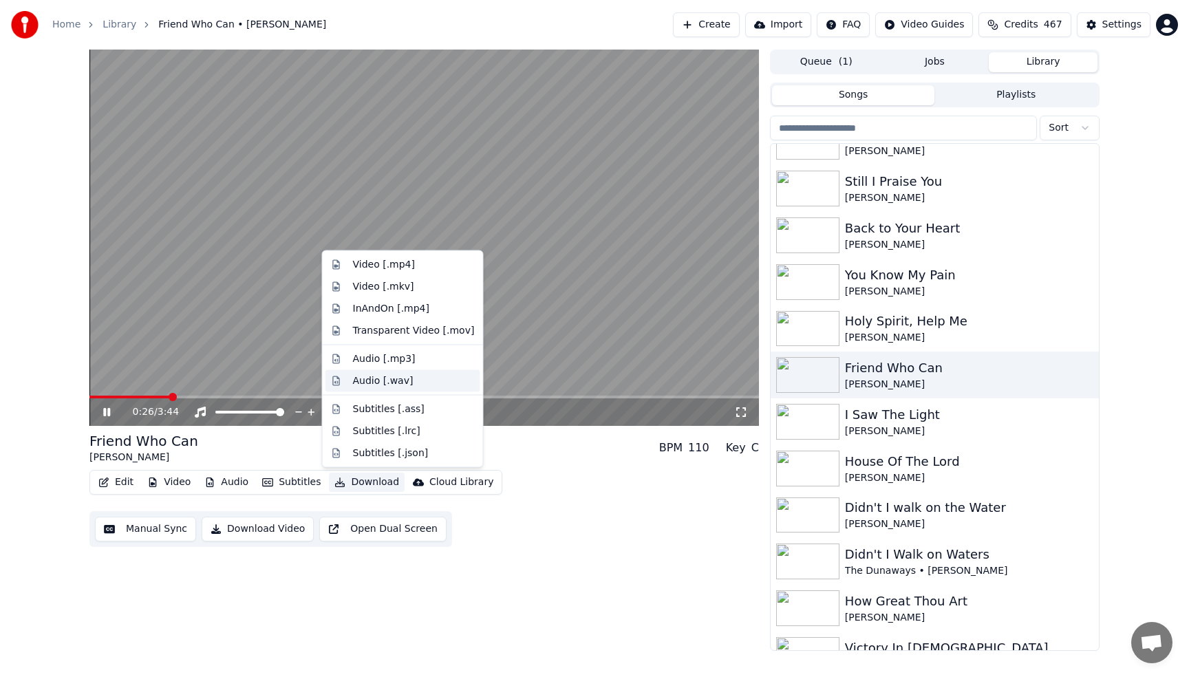
click at [379, 382] on div "Audio [.wav]" at bounding box center [383, 381] width 61 height 14
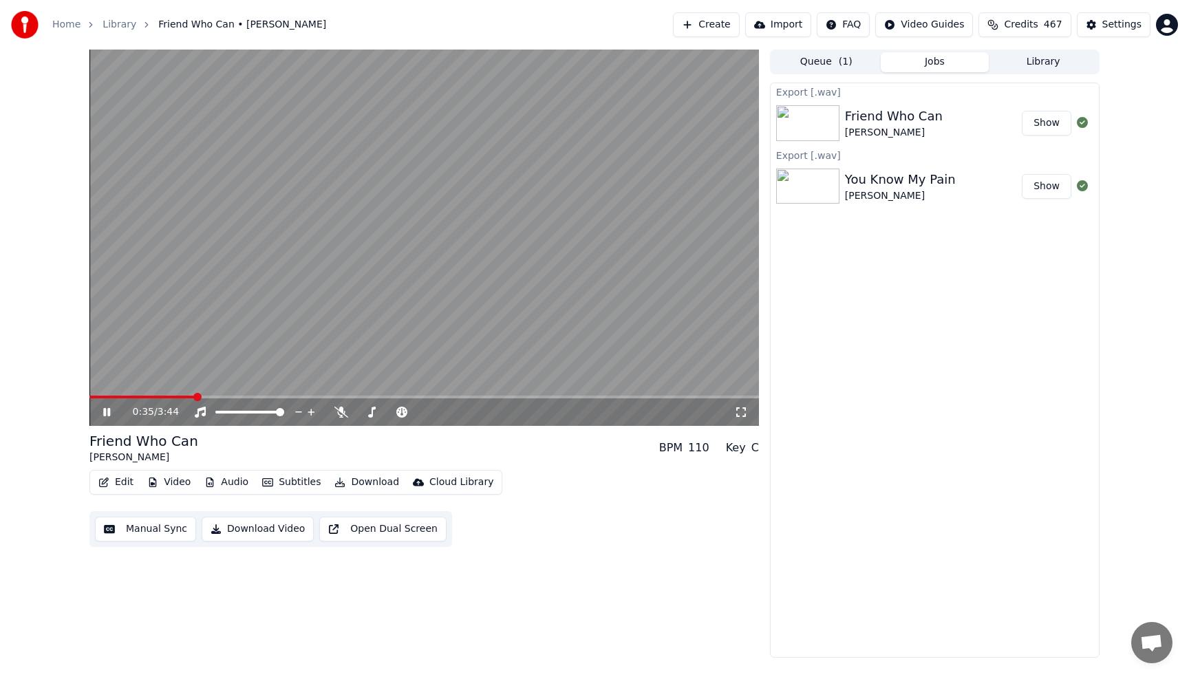
click at [1044, 65] on button "Library" at bounding box center [1043, 62] width 109 height 20
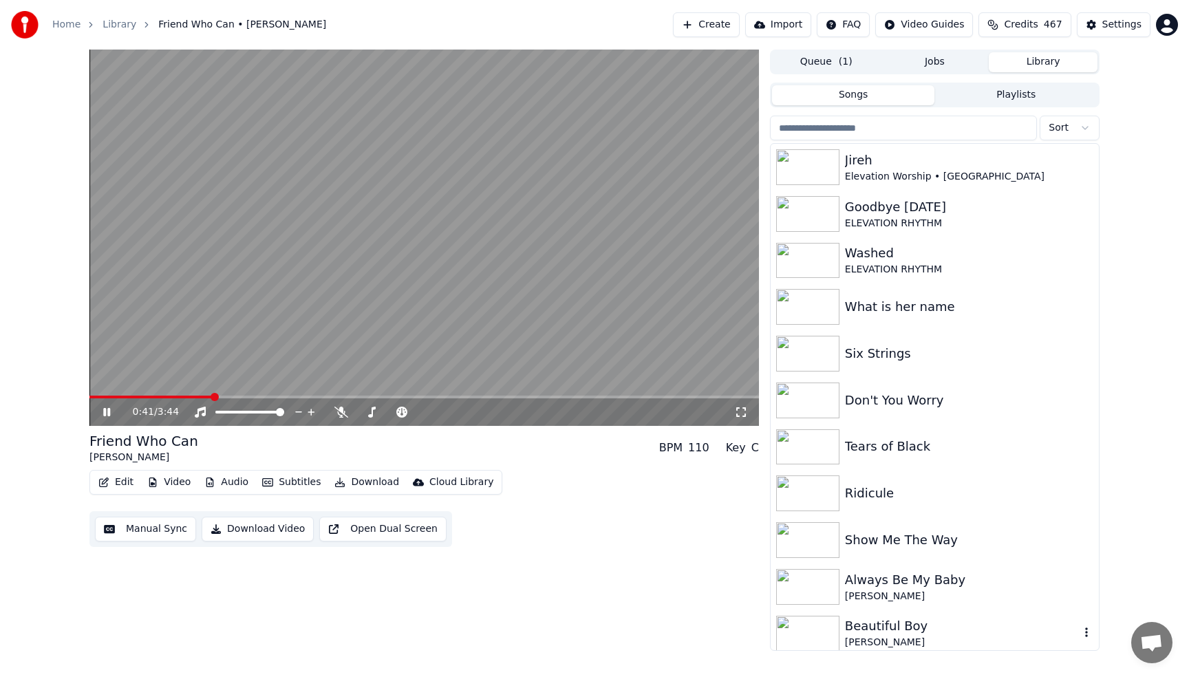
click at [823, 632] on img at bounding box center [807, 634] width 63 height 36
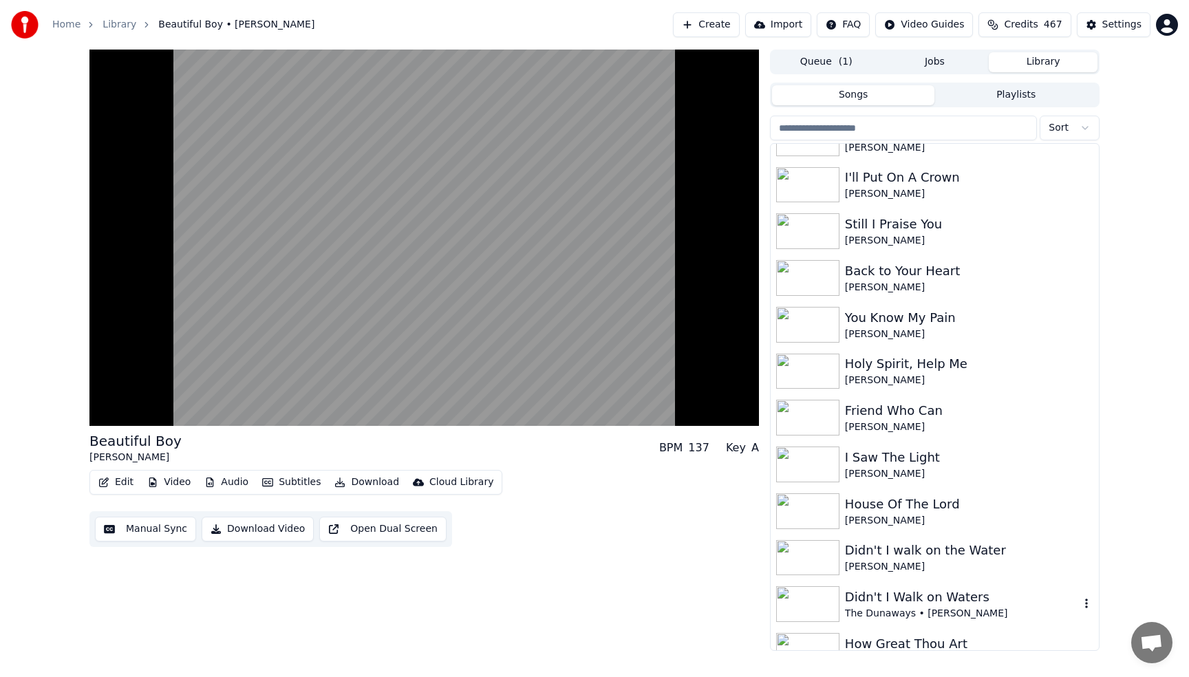
scroll to position [1074, 0]
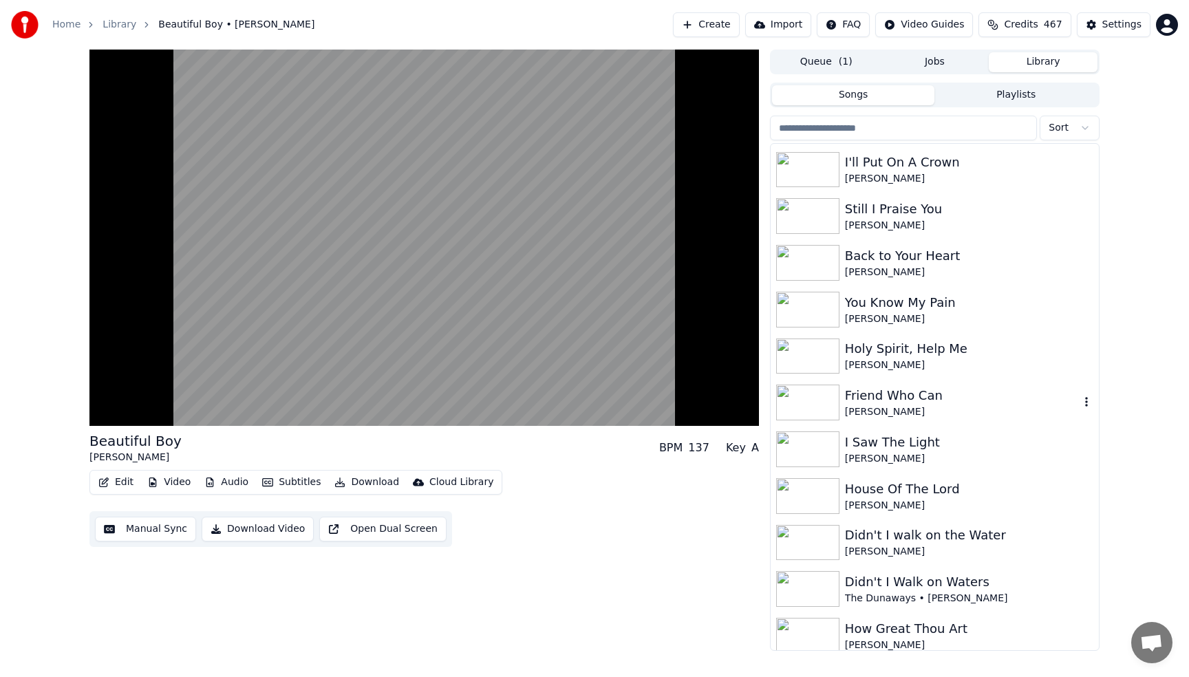
click at [1087, 403] on icon "button" at bounding box center [1086, 402] width 3 height 10
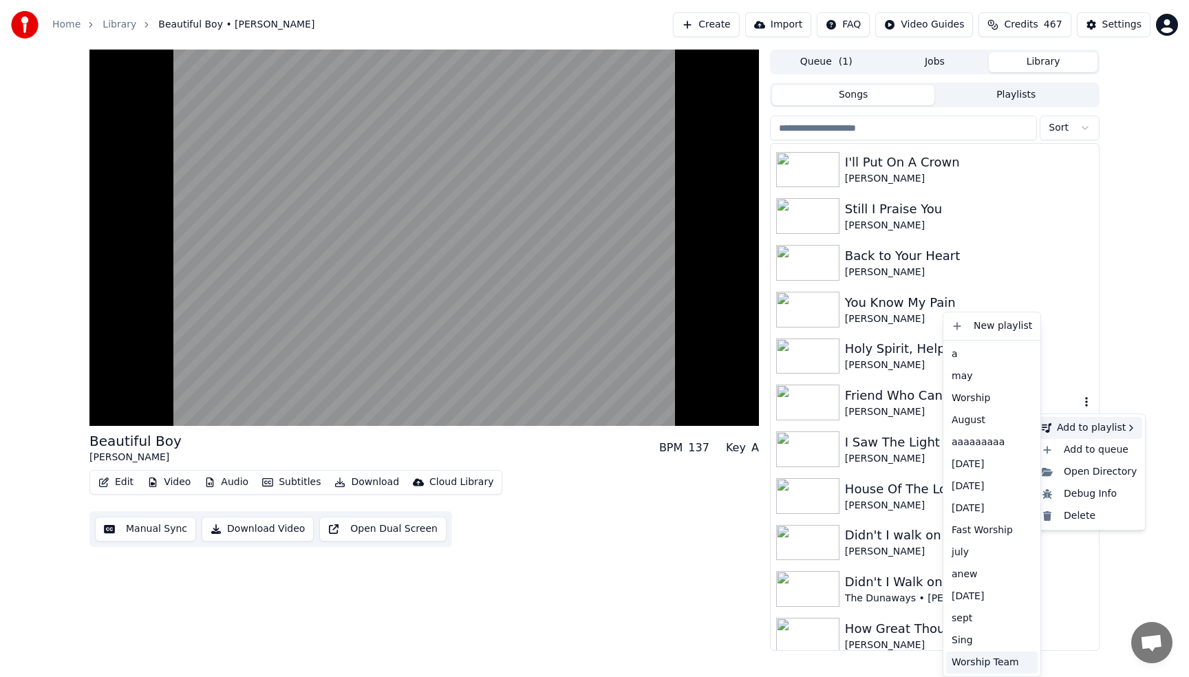
click at [980, 663] on div "Worship Team" at bounding box center [992, 663] width 92 height 22
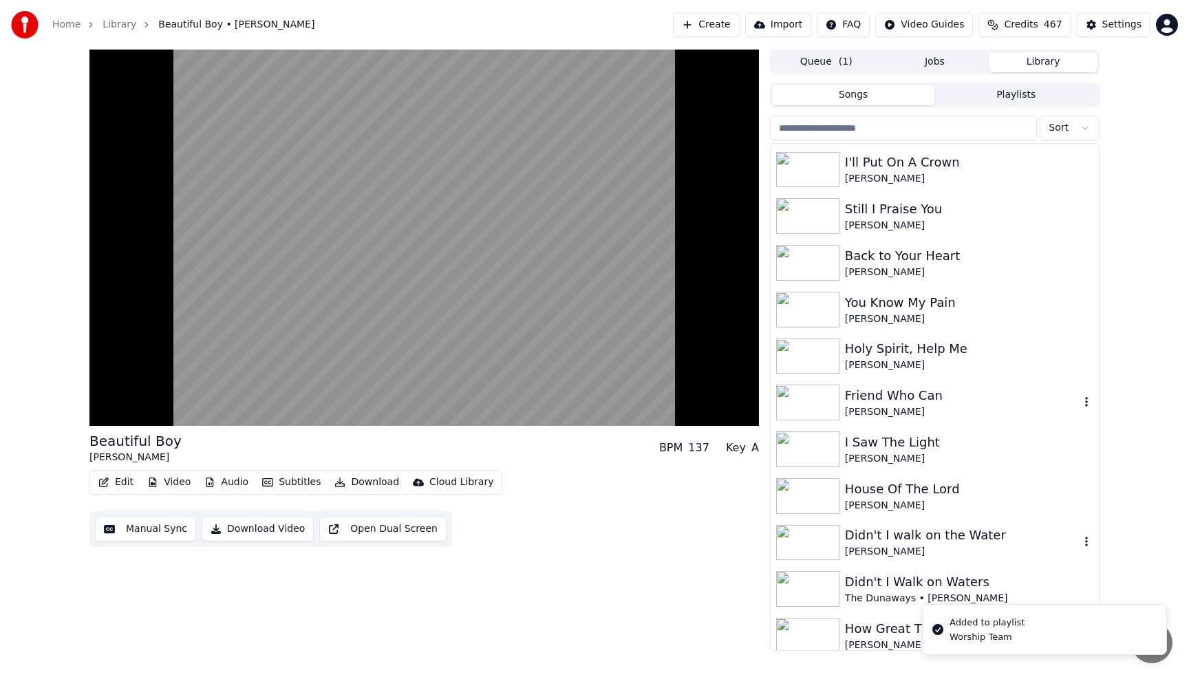
click at [931, 538] on div "Didn't I walk on the Water" at bounding box center [962, 535] width 235 height 19
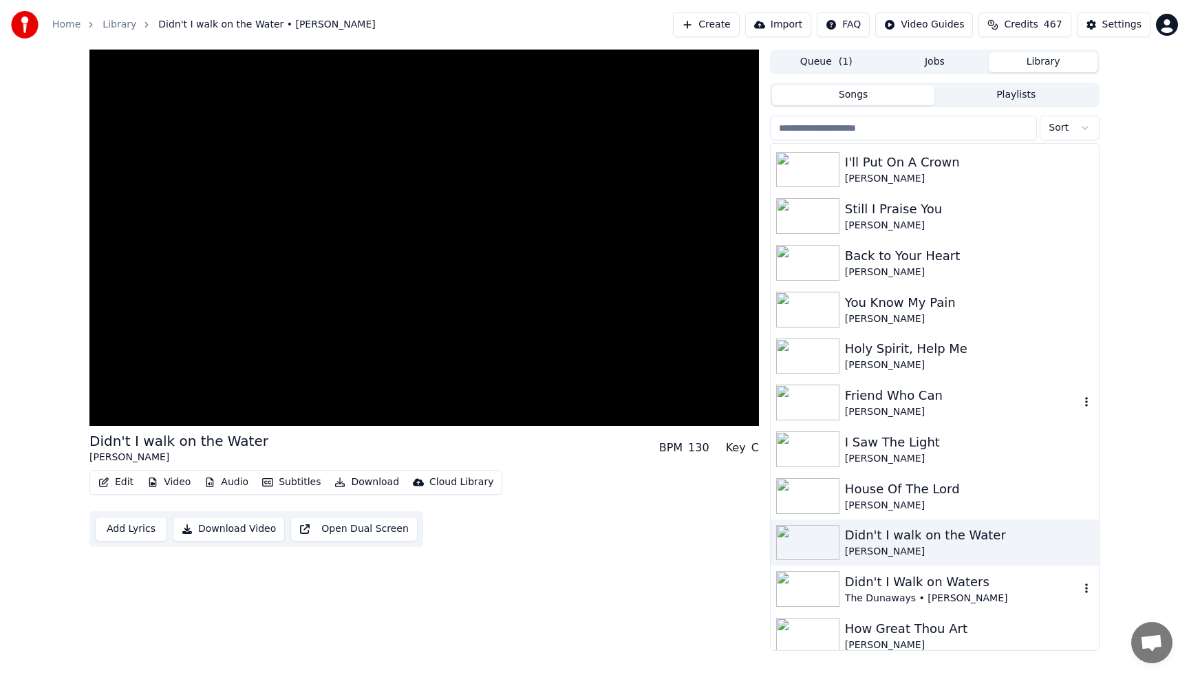
click at [930, 598] on div "The Dunaways • [PERSON_NAME]" at bounding box center [962, 599] width 235 height 14
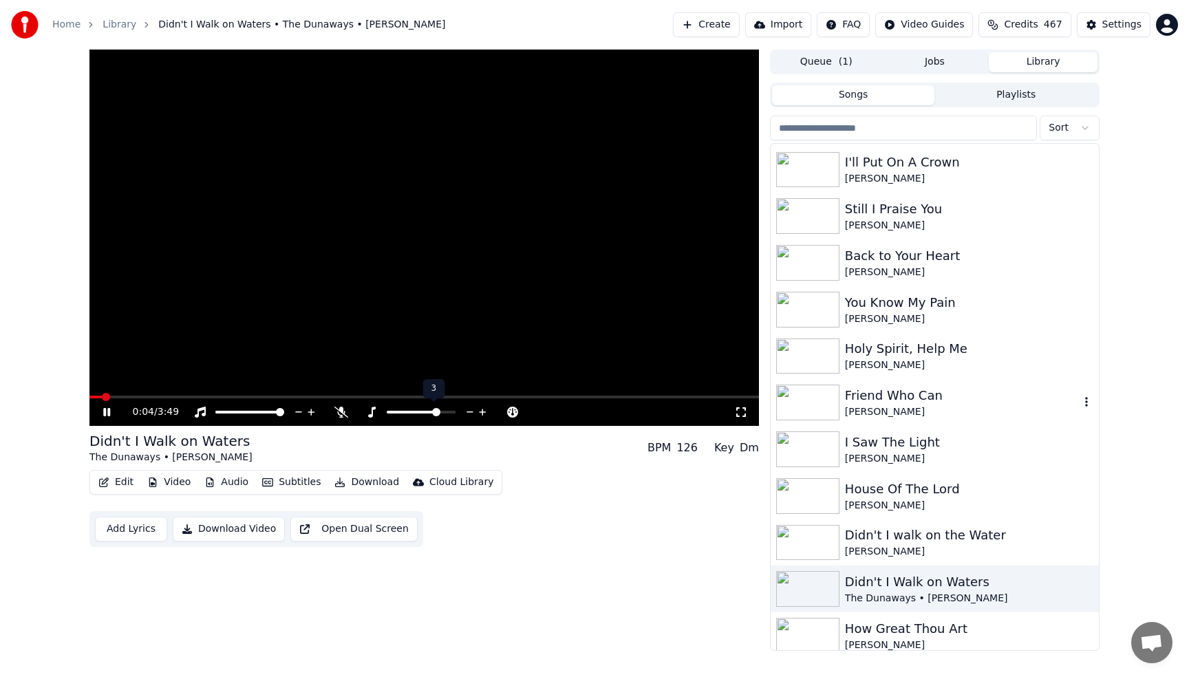
click at [470, 413] on icon at bounding box center [470, 412] width 13 height 14
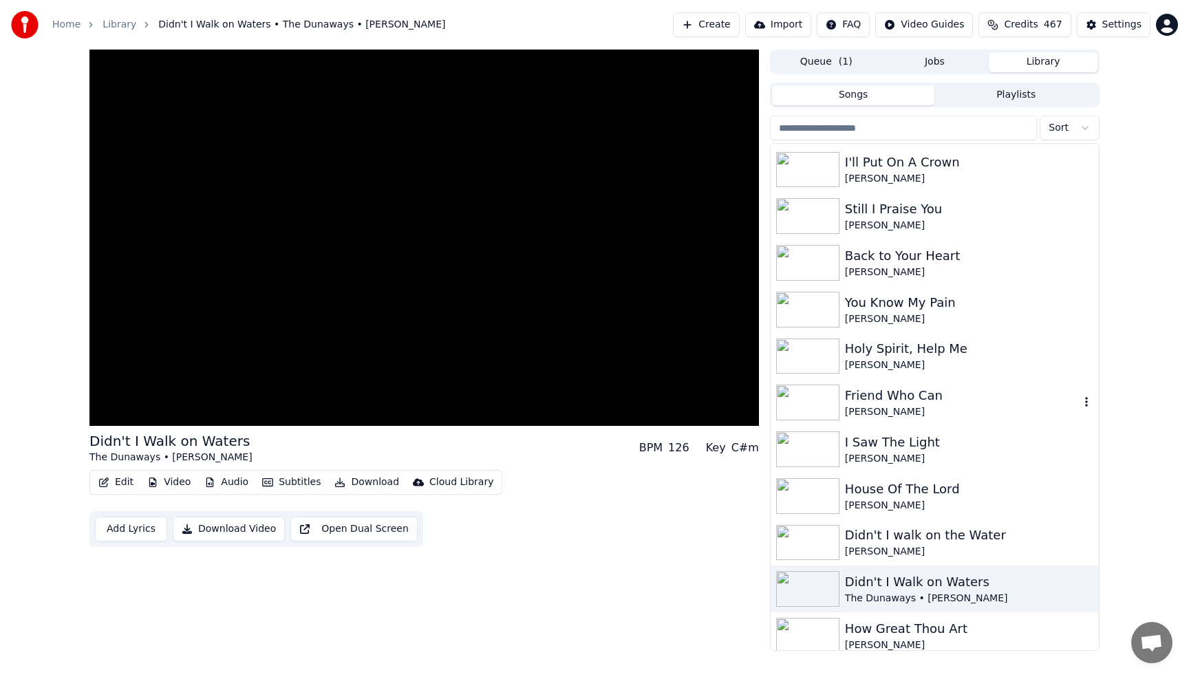
click at [361, 483] on button "Download" at bounding box center [367, 482] width 76 height 19
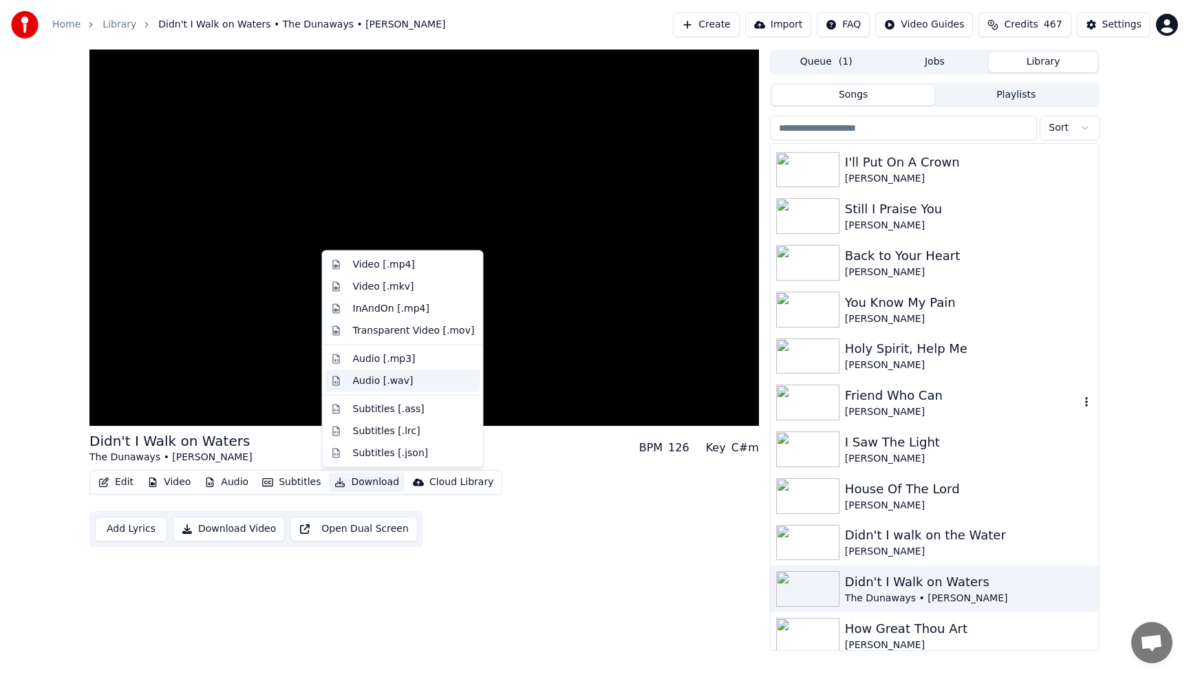
click at [374, 390] on div "Audio [.wav]" at bounding box center [403, 381] width 155 height 22
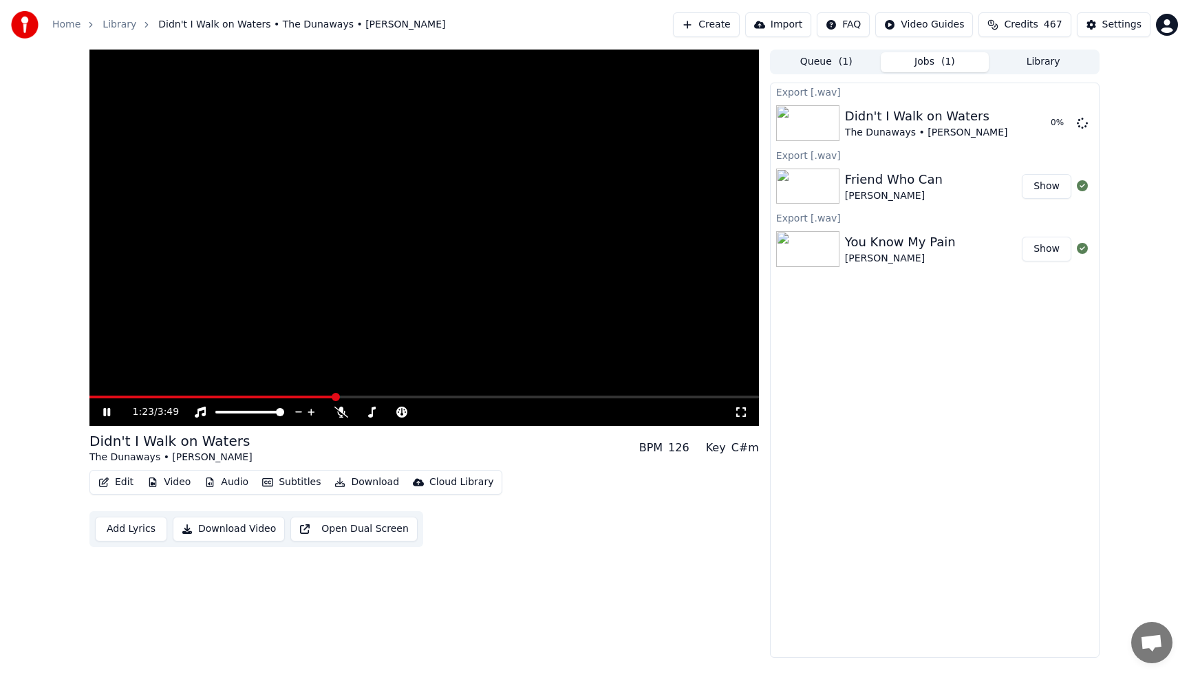
click at [1054, 67] on button "Library" at bounding box center [1043, 62] width 109 height 20
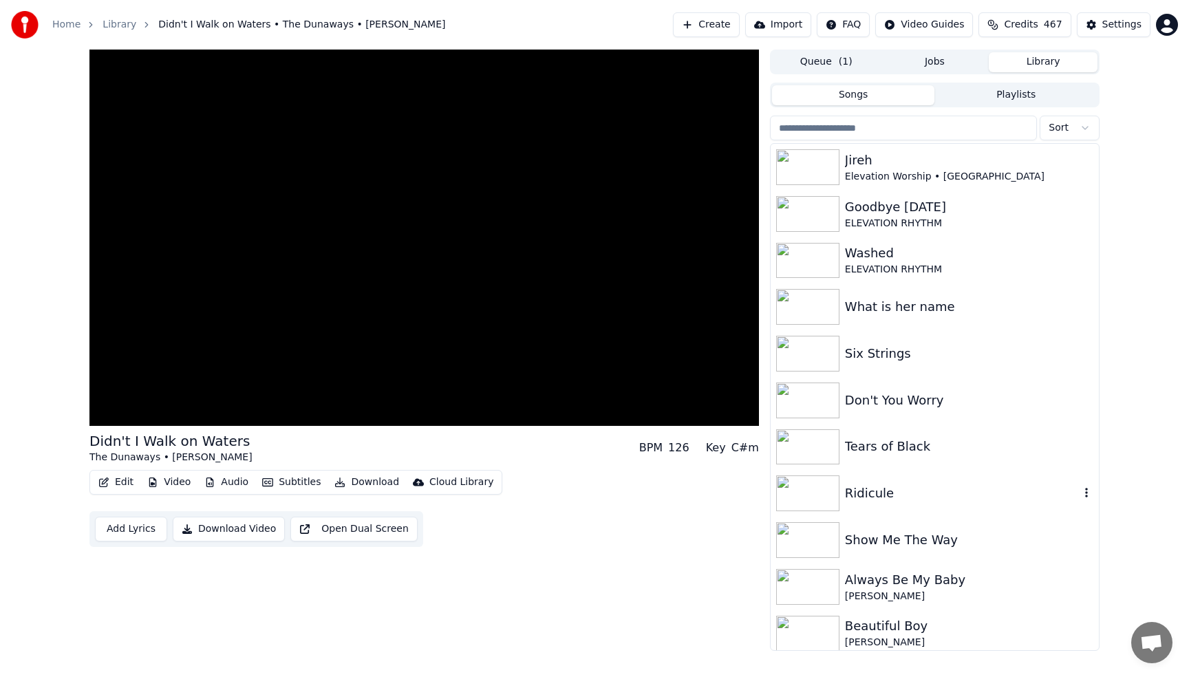
click at [847, 509] on div "Ridicule" at bounding box center [935, 493] width 328 height 47
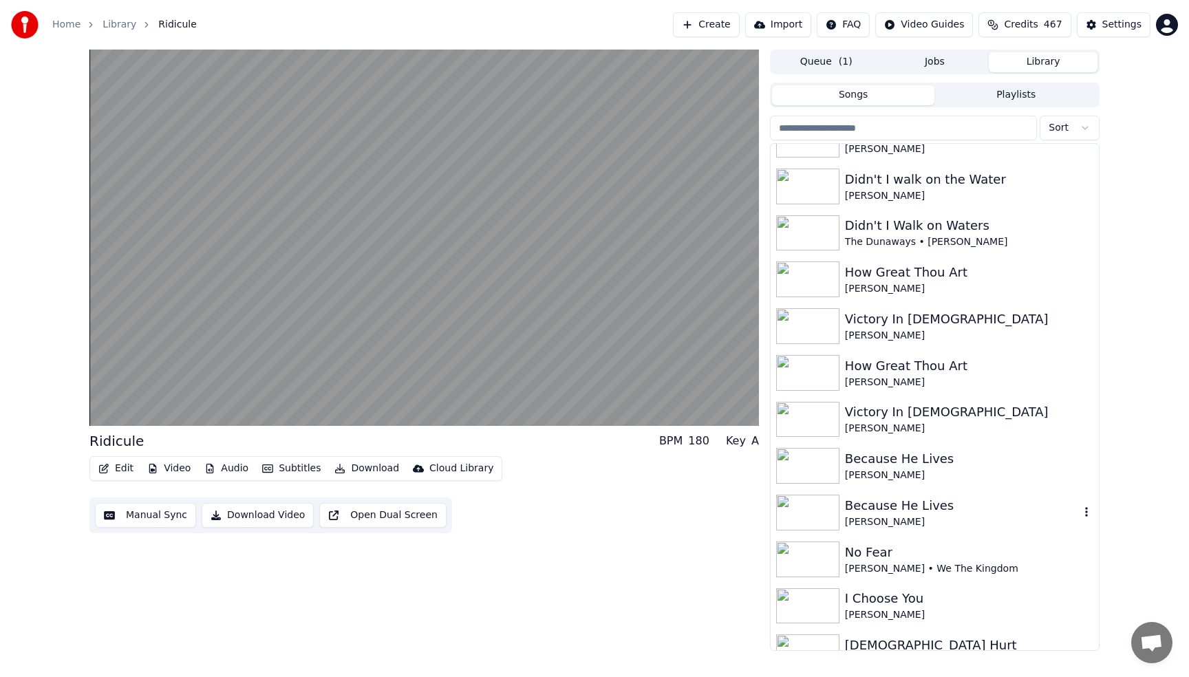
scroll to position [1404, 0]
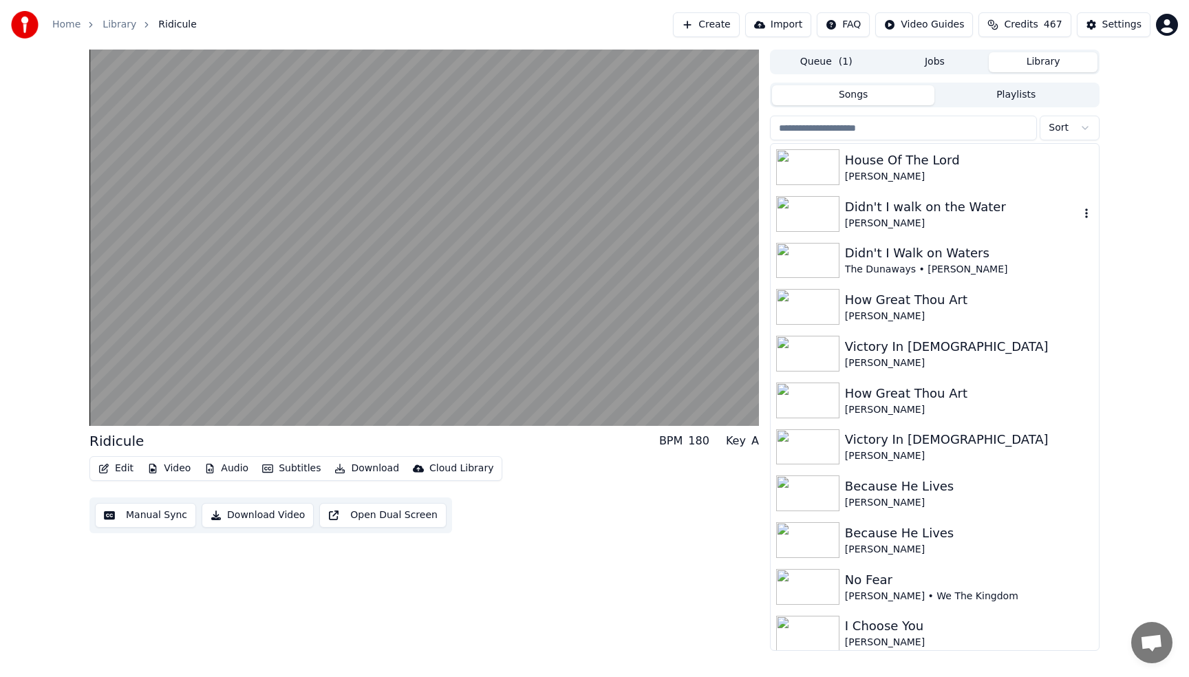
click at [1088, 212] on icon "button" at bounding box center [1087, 213] width 14 height 11
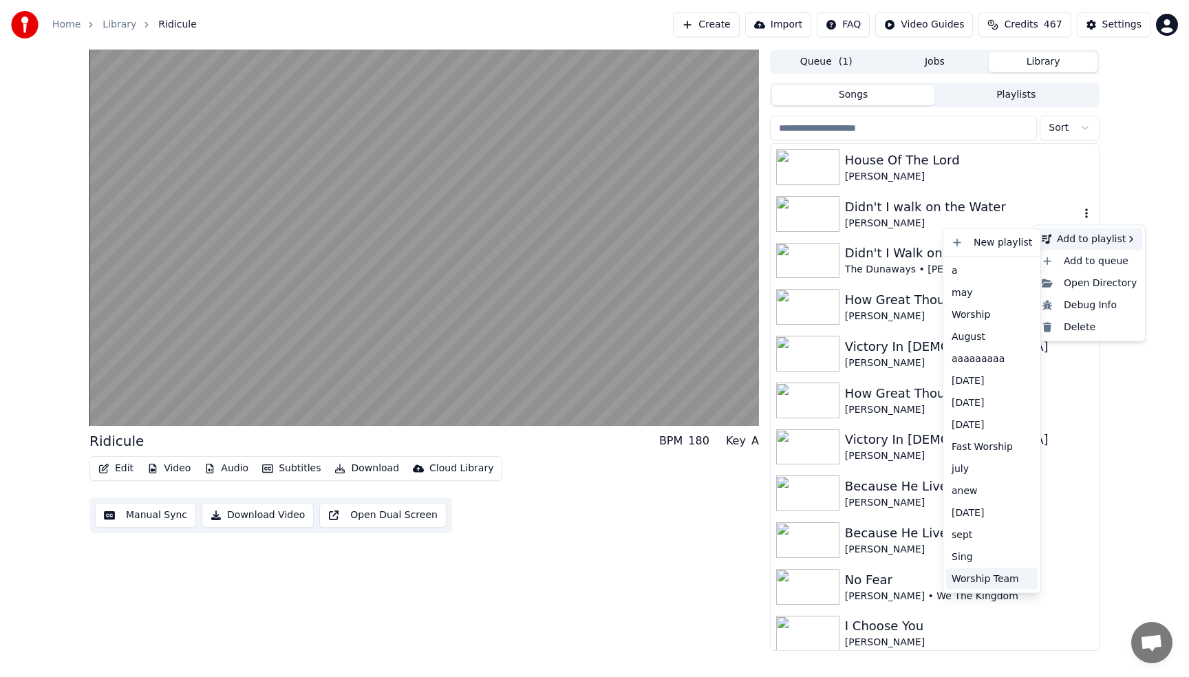
click at [972, 579] on div "Worship Team" at bounding box center [992, 579] width 92 height 22
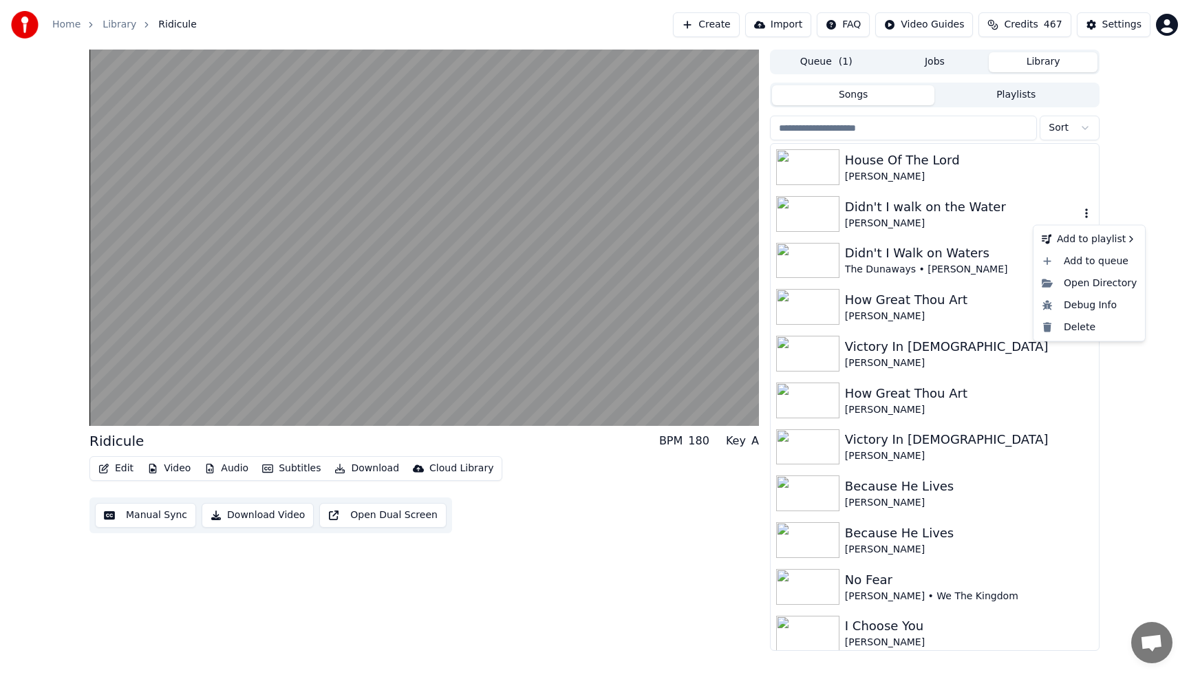
click at [1154, 597] on div "Ridicule BPM 180 Key A Edit Video Audio Subtitles Download Cloud Library Manual…" at bounding box center [594, 351] width 1189 height 602
click at [875, 580] on div "No Fear" at bounding box center [962, 580] width 235 height 19
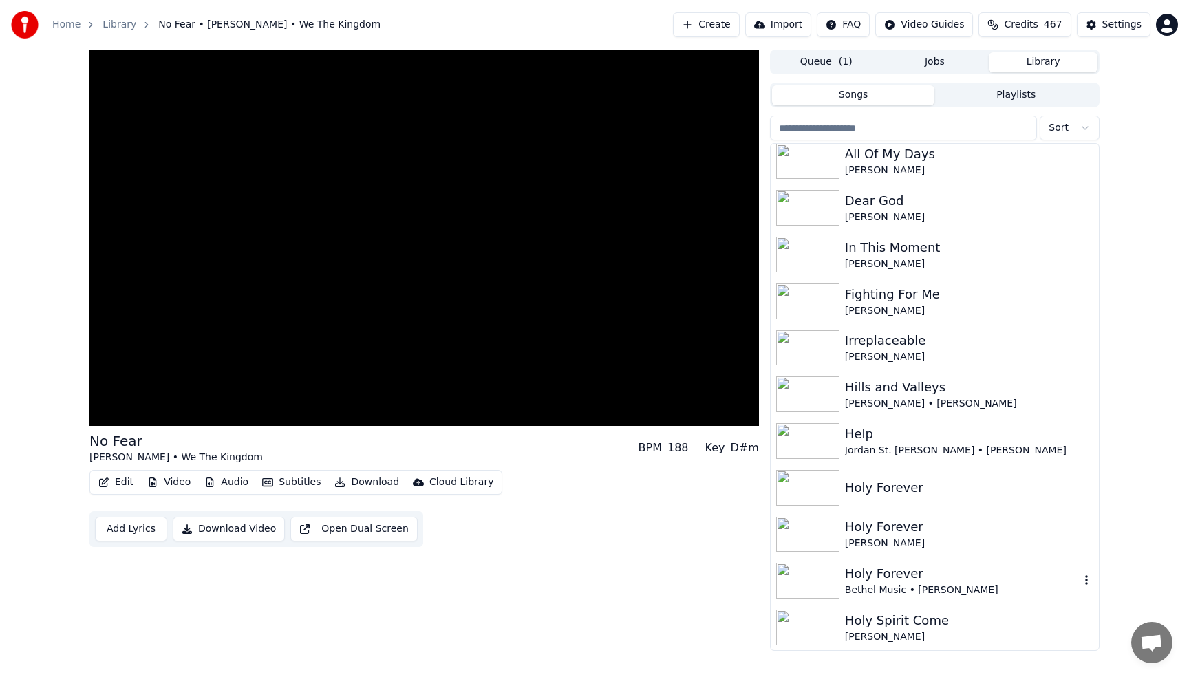
scroll to position [2092, 0]
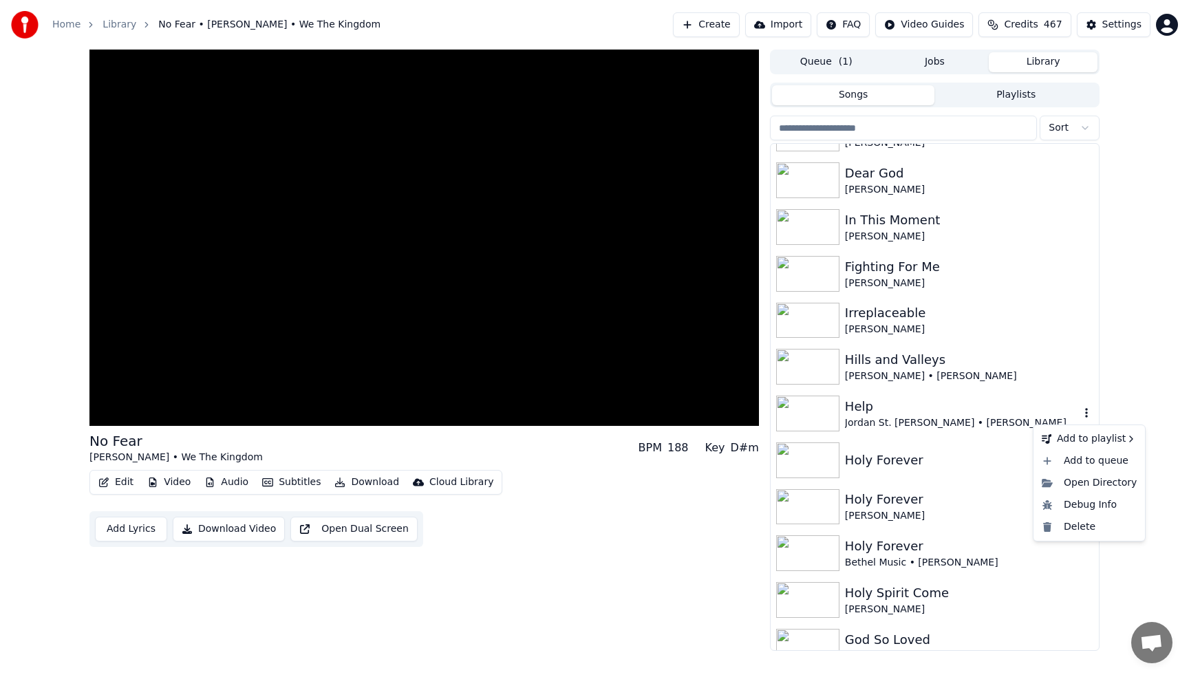
click at [1085, 414] on icon "button" at bounding box center [1087, 412] width 14 height 11
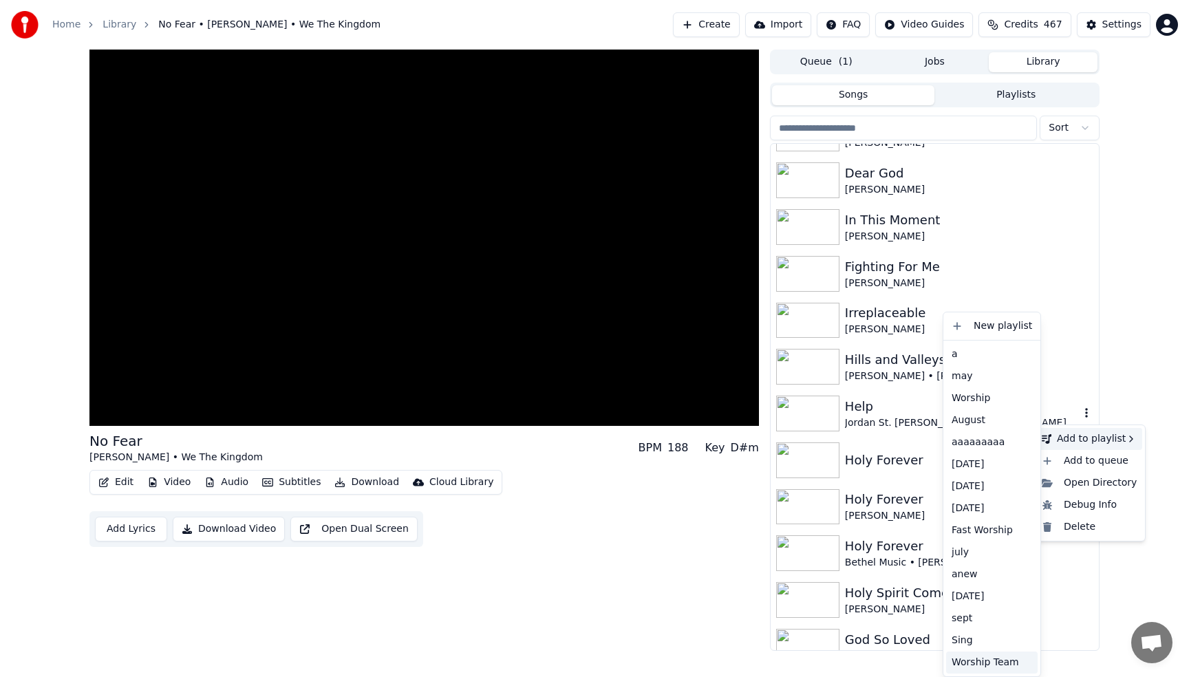
click at [974, 668] on div "Worship Team" at bounding box center [992, 663] width 92 height 22
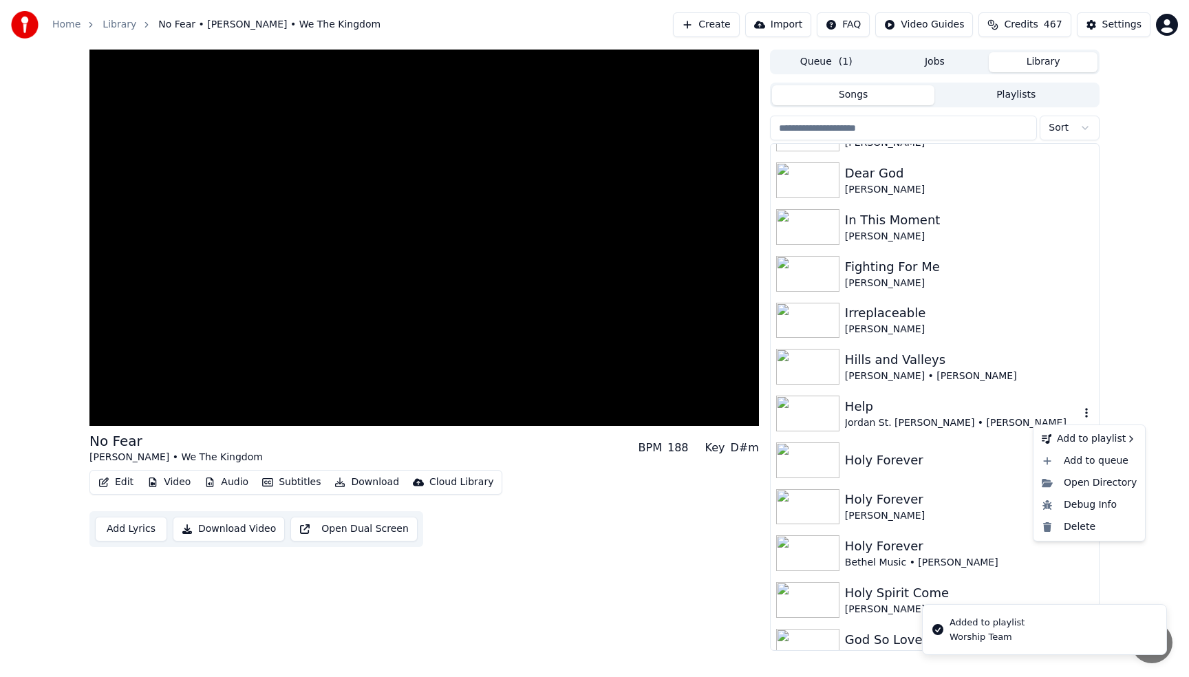
click at [868, 418] on div "Jordan St. [PERSON_NAME] • [PERSON_NAME]" at bounding box center [962, 423] width 235 height 14
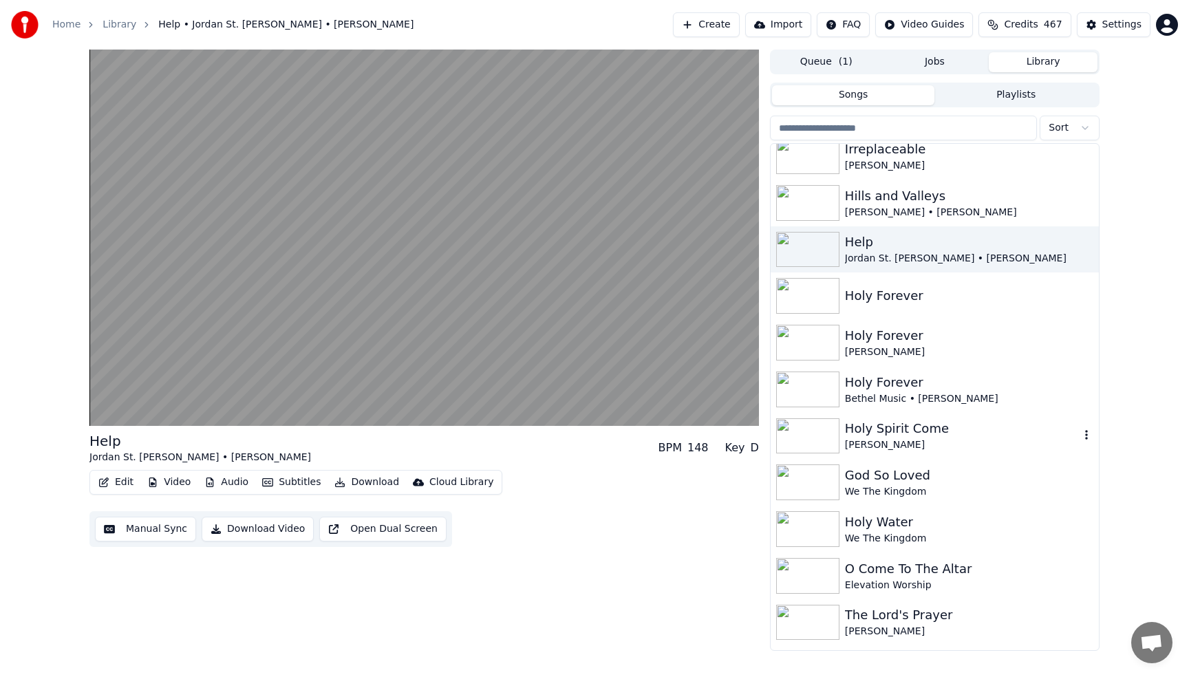
scroll to position [2285, 0]
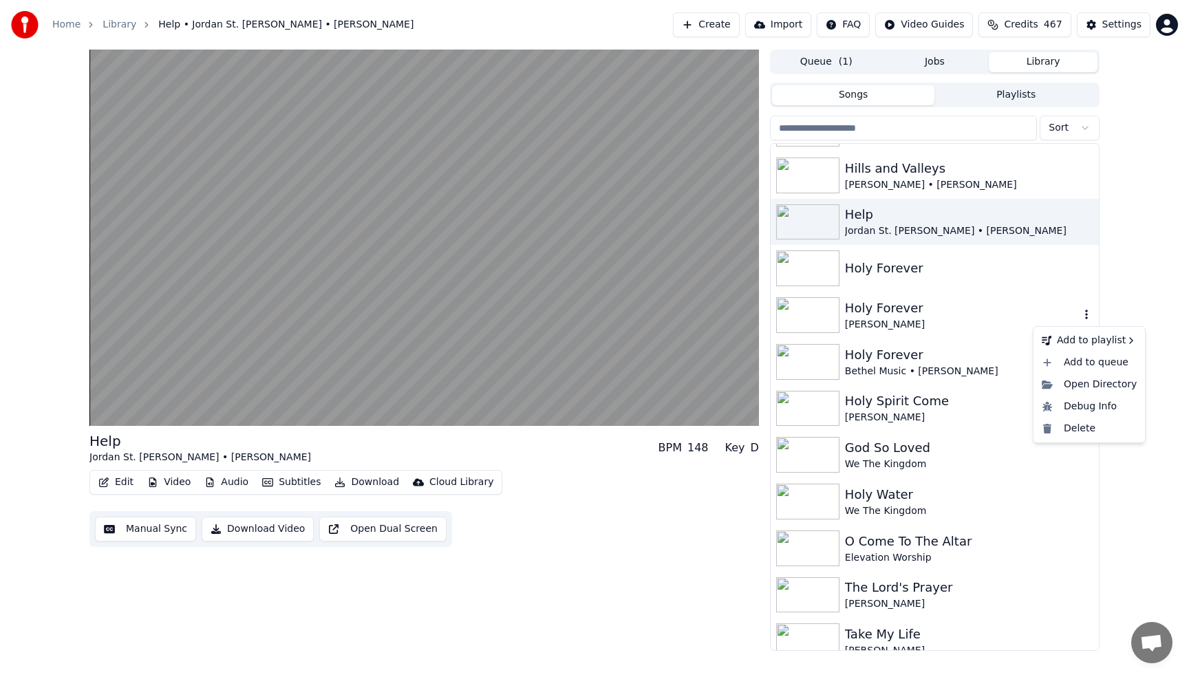
click at [1089, 315] on icon "button" at bounding box center [1087, 314] width 14 height 11
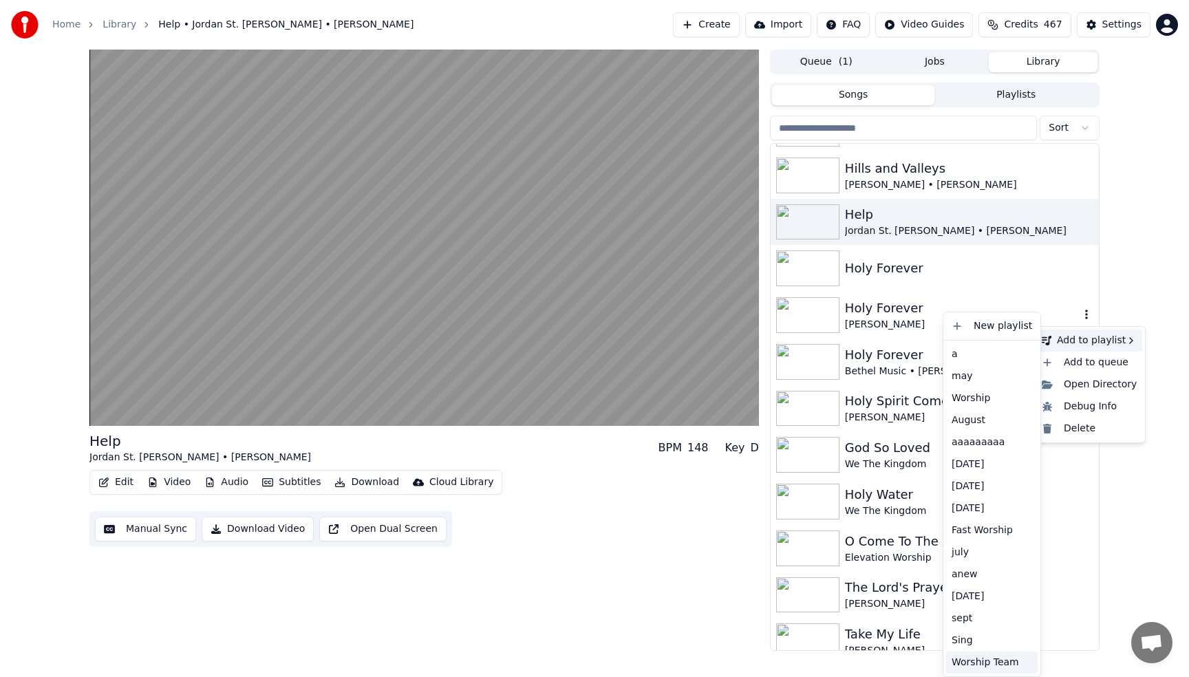
click at [972, 660] on div "Worship Team" at bounding box center [992, 663] width 92 height 22
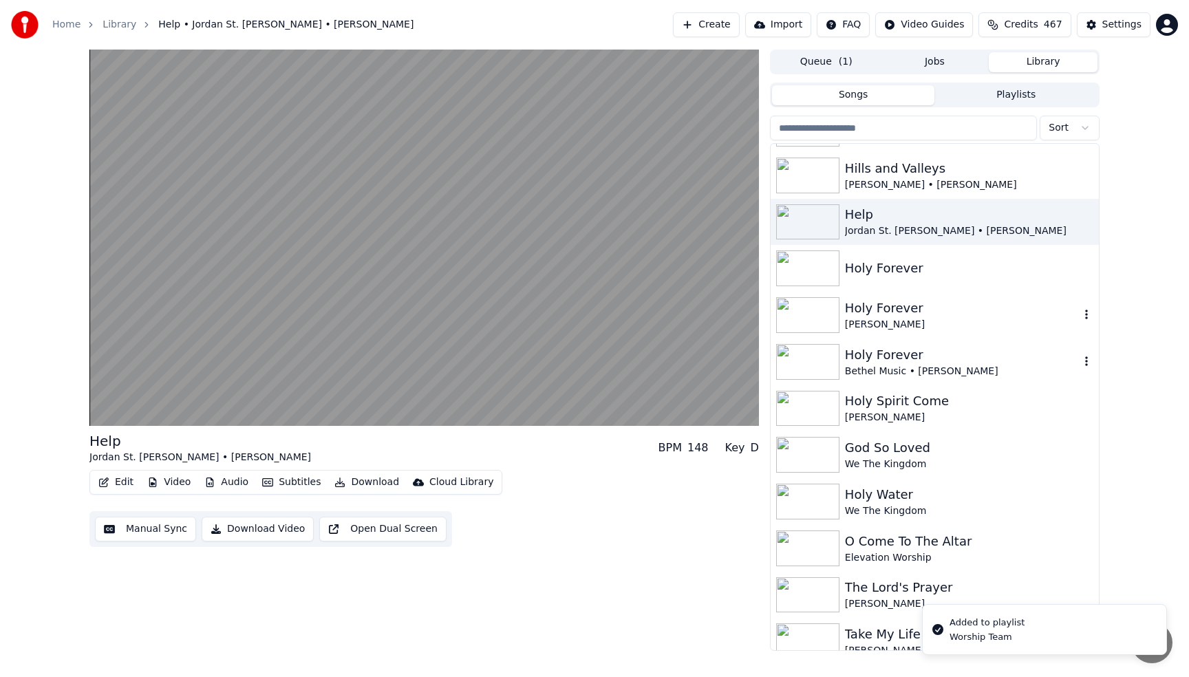
click at [882, 354] on div "Holy Forever" at bounding box center [962, 354] width 235 height 19
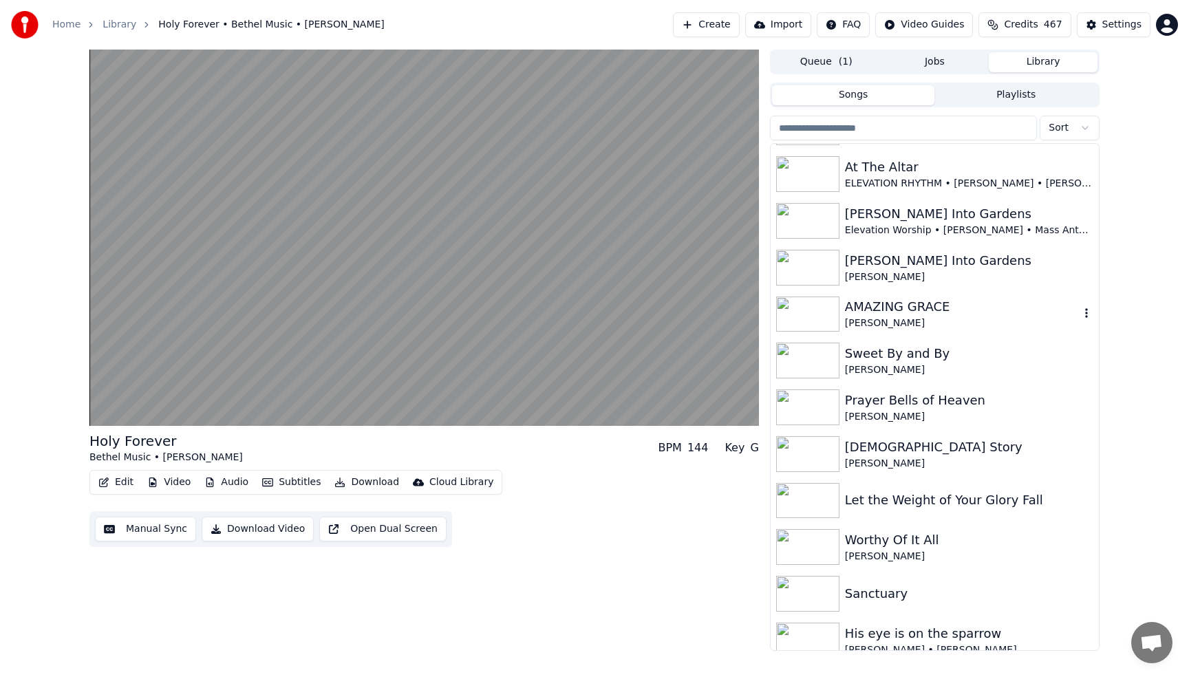
scroll to position [2808, 0]
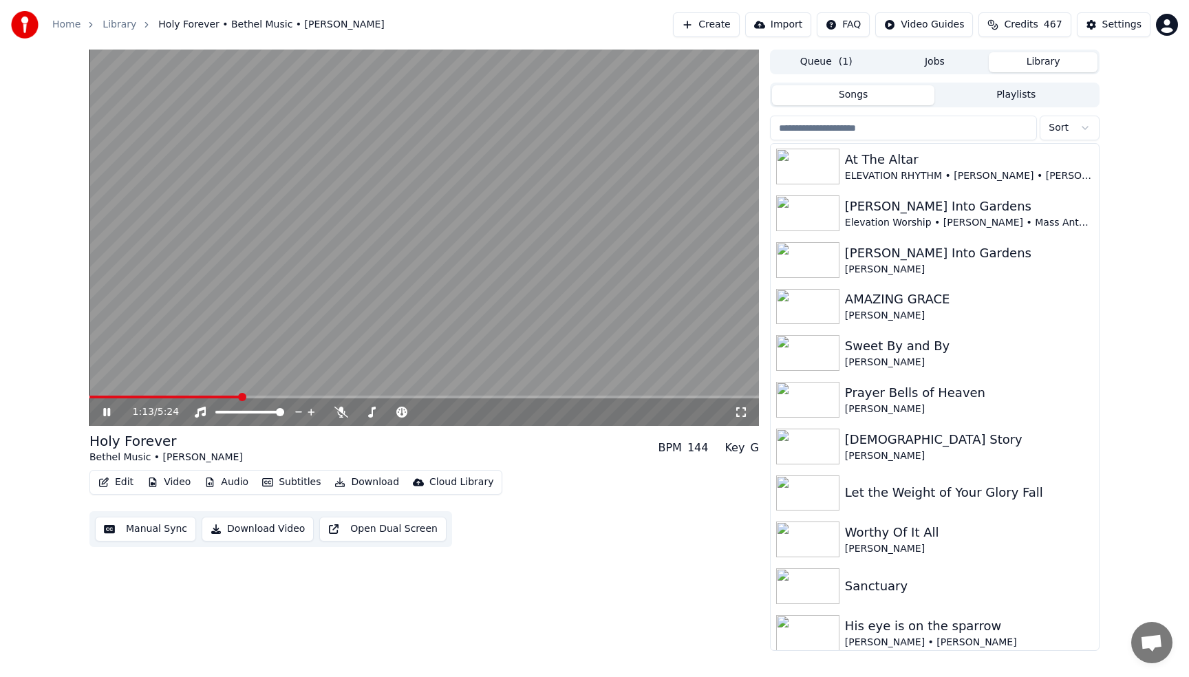
click at [596, 184] on video at bounding box center [424, 238] width 670 height 376
